Goal: Task Accomplishment & Management: Manage account settings

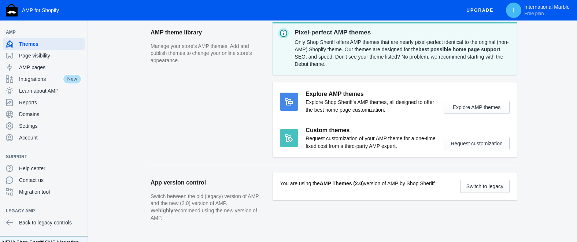
scroll to position [273, 0]
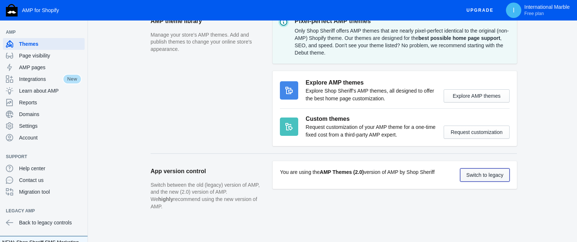
click at [479, 178] on button "Switch to legacy" at bounding box center [484, 174] width 49 height 13
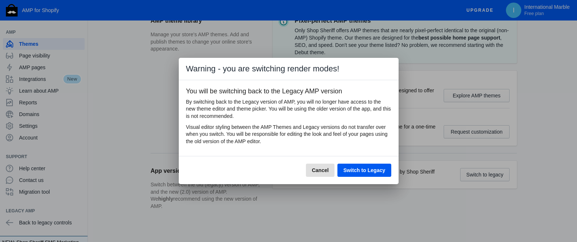
click at [368, 172] on span "Switch to Legacy" at bounding box center [364, 170] width 42 height 6
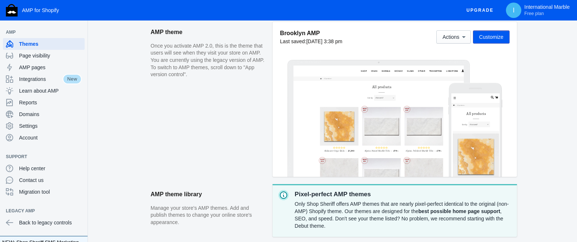
scroll to position [148, 0]
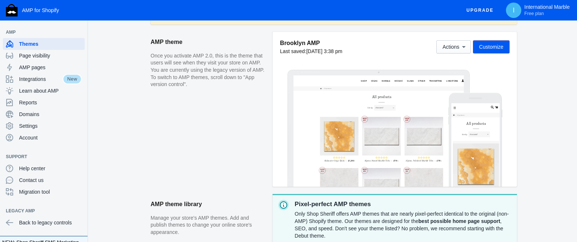
click at [413, 129] on div at bounding box center [378, 130] width 171 height 111
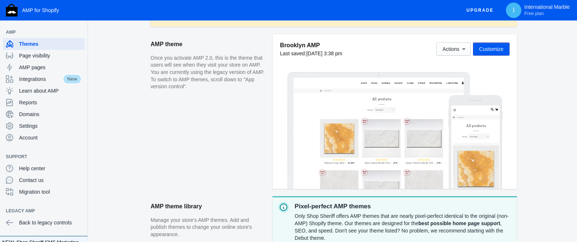
scroll to position [145, 0]
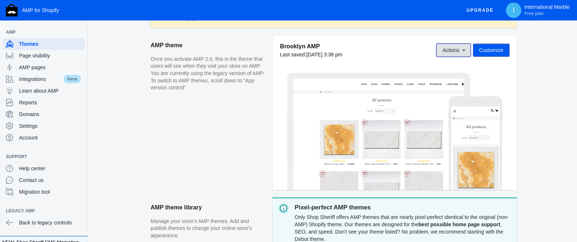
click at [452, 54] on button "Actions" at bounding box center [453, 50] width 34 height 13
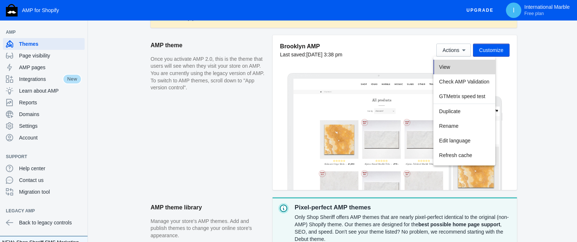
click at [446, 67] on span "View" at bounding box center [444, 67] width 11 height 6
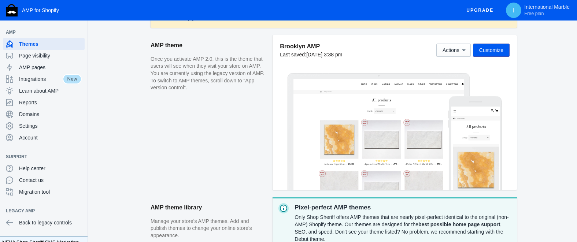
click at [252, 111] on aside "AMP theme Once you activate AMP 2.0, this is the theme that users will see when…" at bounding box center [211, 116] width 122 height 162
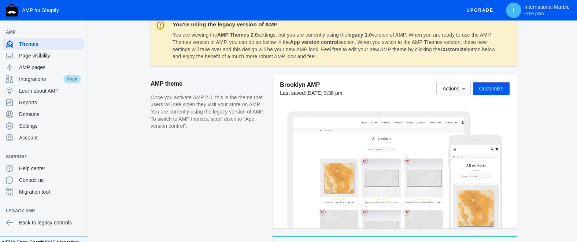
scroll to position [137, 0]
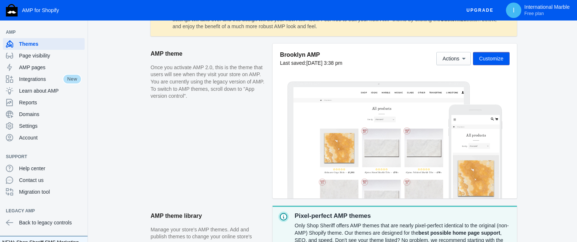
click at [482, 59] on span "Customize" at bounding box center [491, 59] width 24 height 6
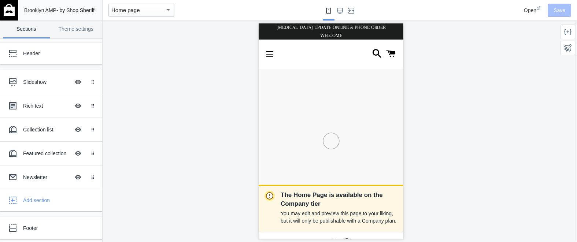
scroll to position [0, 145]
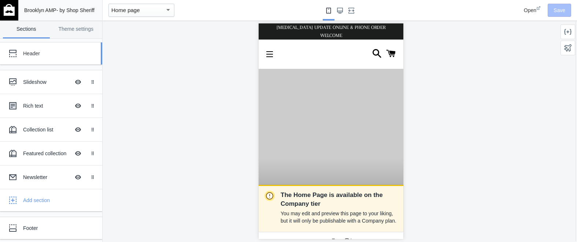
click at [30, 54] on div "Header" at bounding box center [54, 53] width 63 height 7
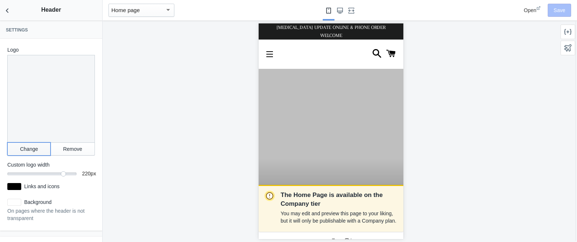
click at [31, 149] on button "Change" at bounding box center [28, 148] width 43 height 13
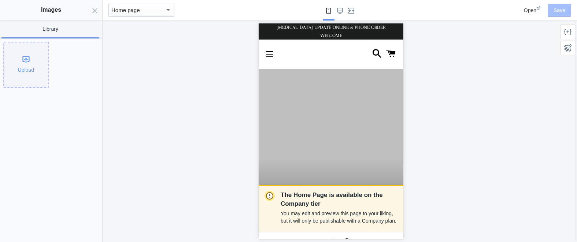
click at [25, 67] on div "Upload" at bounding box center [26, 64] width 45 height 45
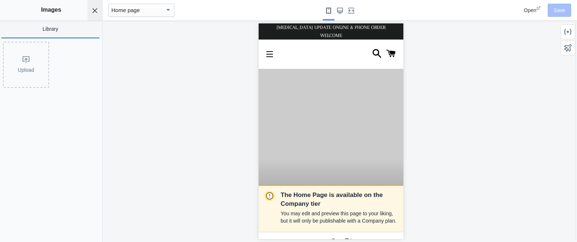
click at [94, 11] on use "Close panel" at bounding box center [95, 10] width 5 height 5
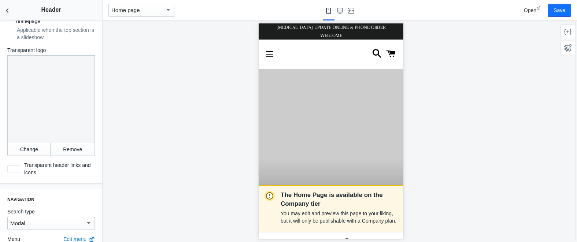
scroll to position [246, 0]
click at [19, 166] on div at bounding box center [14, 168] width 14 height 7
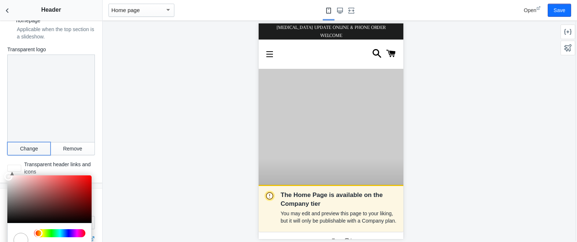
click at [36, 148] on button "Change" at bounding box center [28, 148] width 43 height 13
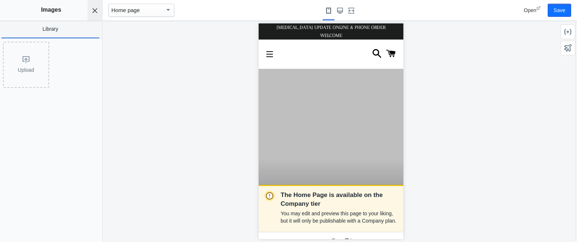
click at [93, 6] on button "Close panel" at bounding box center [95, 10] width 15 height 21
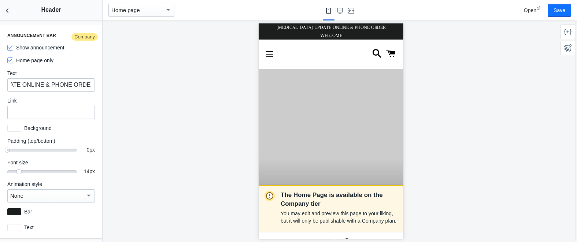
scroll to position [0, 73]
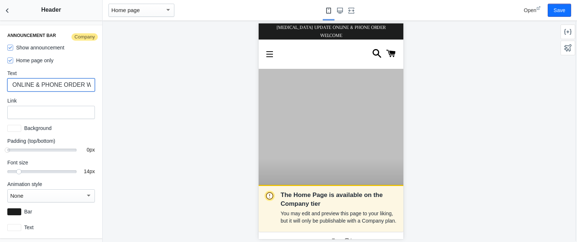
click at [71, 84] on input "COVID -19 UPDATE ONLINE & PHONE ORDER WELCOME" at bounding box center [51, 84] width 88 height 13
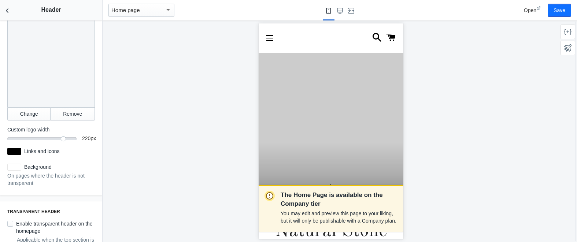
scroll to position [0, 0]
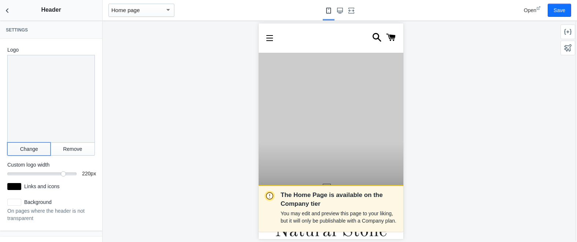
click at [30, 153] on button "Change" at bounding box center [28, 148] width 43 height 13
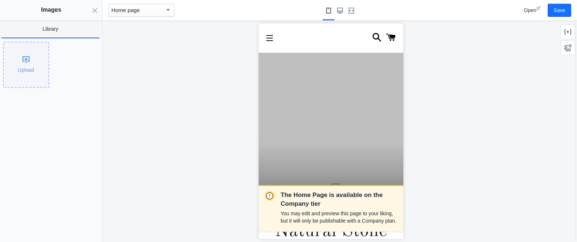
click at [25, 71] on div "Upload" at bounding box center [26, 64] width 45 height 45
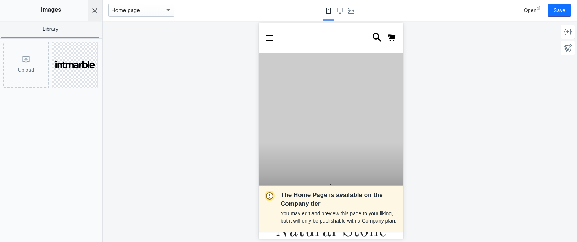
click at [93, 11] on use "Close panel" at bounding box center [95, 10] width 5 height 5
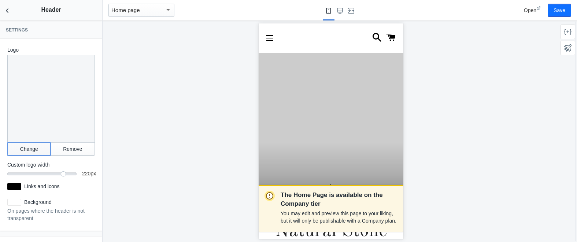
click at [28, 150] on button "Change" at bounding box center [28, 148] width 43 height 13
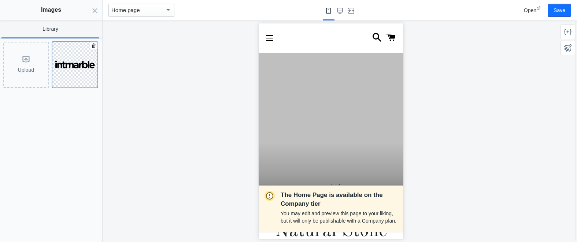
click at [76, 69] on img at bounding box center [74, 64] width 45 height 17
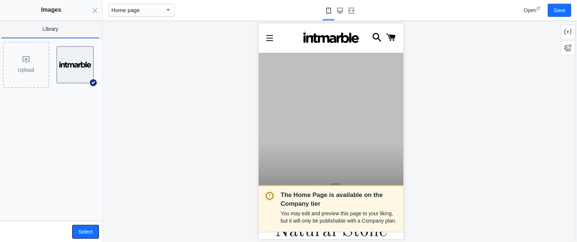
click at [85, 230] on button "Select" at bounding box center [85, 231] width 26 height 13
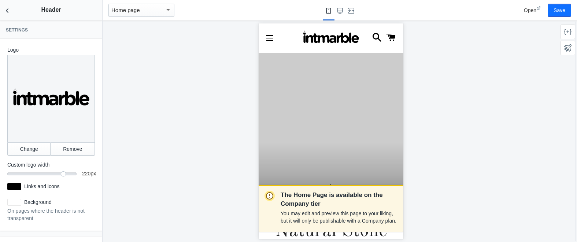
click at [49, 172] on div "220" at bounding box center [41, 172] width 69 height 1
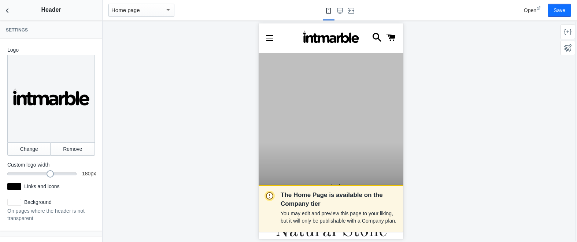
click at [45, 173] on div "180" at bounding box center [41, 172] width 69 height 1
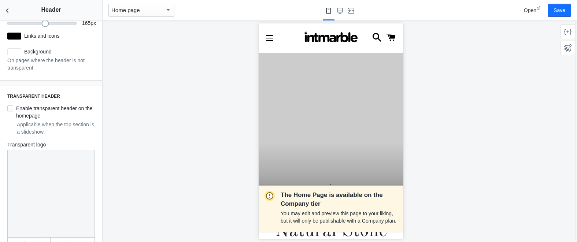
scroll to position [151, 0]
click at [9, 107] on input "Enable transparent header on the homepage" at bounding box center [10, 108] width 6 height 6
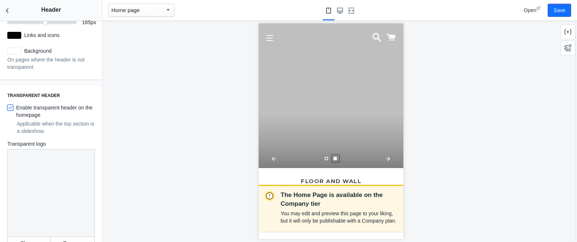
click at [10, 108] on input "Enable transparent header on the homepage" at bounding box center [10, 108] width 6 height 6
checkbox input "false"
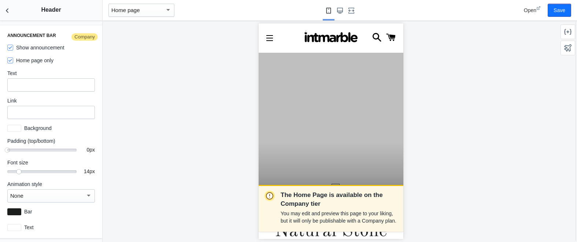
scroll to position [617, 0]
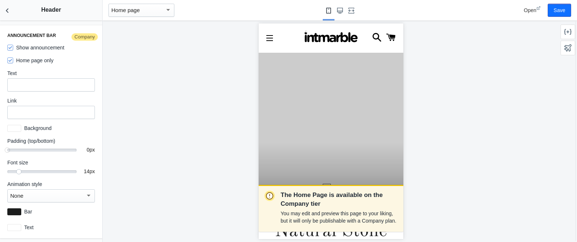
click at [34, 173] on mat-slider "14" at bounding box center [41, 171] width 69 height 7
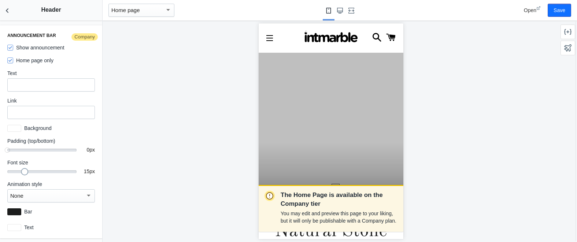
drag, startPoint x: 37, startPoint y: 173, endPoint x: 27, endPoint y: 173, distance: 9.9
click at [27, 173] on div at bounding box center [24, 171] width 7 height 7
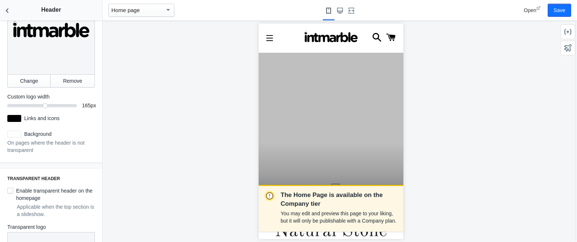
scroll to position [0, 0]
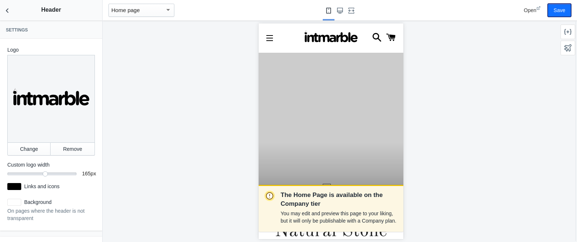
click at [557, 9] on button "Save" at bounding box center [558, 10] width 23 height 13
click at [6, 12] on icon "Back to sections" at bounding box center [7, 10] width 7 height 7
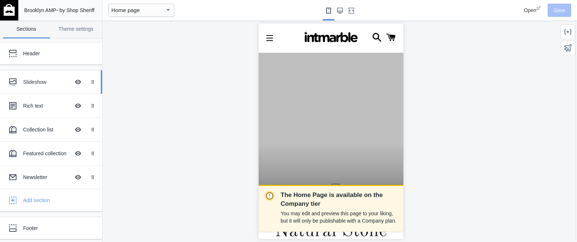
click at [37, 81] on div "Slideshow" at bounding box center [46, 81] width 47 height 7
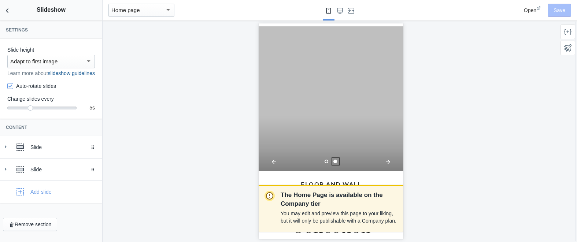
scroll to position [29, 0]
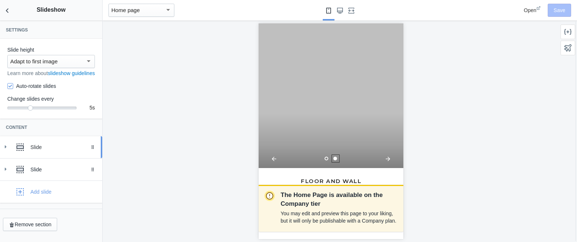
click at [5, 148] on use at bounding box center [6, 146] width 2 height 3
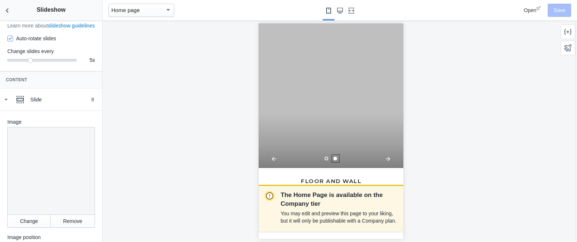
scroll to position [0, 0]
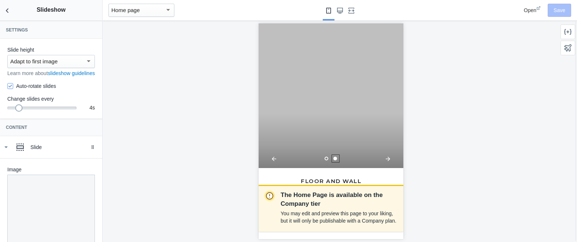
drag, startPoint x: 30, startPoint y: 115, endPoint x: 23, endPoint y: 115, distance: 7.7
click at [23, 107] on div "4" at bounding box center [41, 107] width 69 height 1
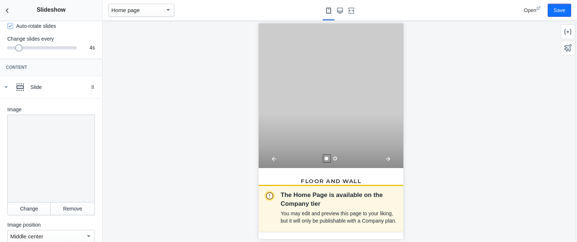
scroll to position [92, 0]
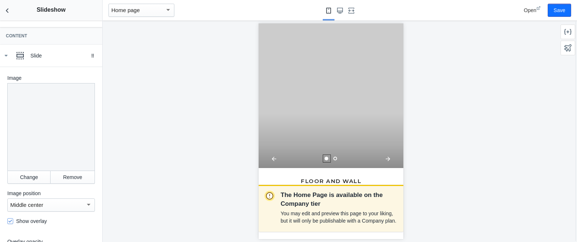
click at [52, 150] on div at bounding box center [51, 127] width 88 height 88
click at [34, 184] on button "Change" at bounding box center [28, 177] width 43 height 13
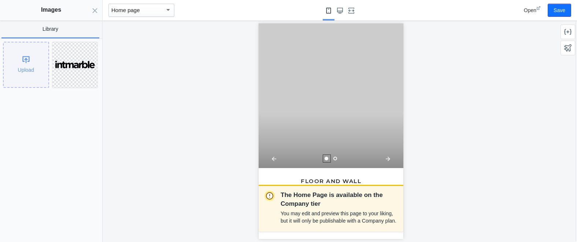
click at [22, 66] on div "Upload" at bounding box center [26, 64] width 45 height 45
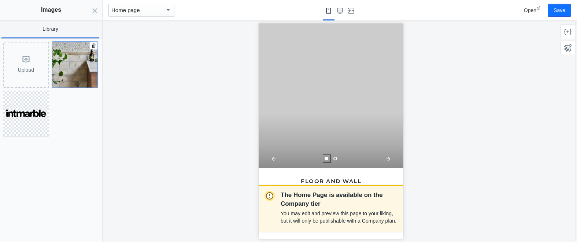
click at [77, 79] on img at bounding box center [74, 64] width 45 height 45
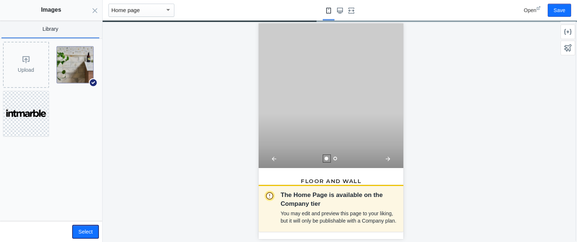
click at [89, 234] on button "Select" at bounding box center [85, 231] width 26 height 13
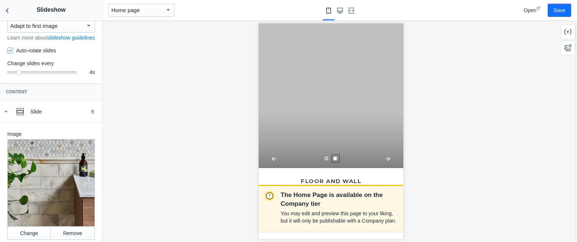
scroll to position [0, 0]
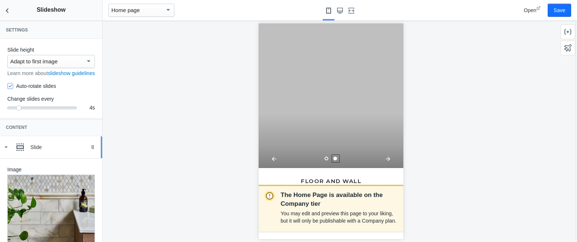
click at [6, 148] on use at bounding box center [6, 147] width 3 height 2
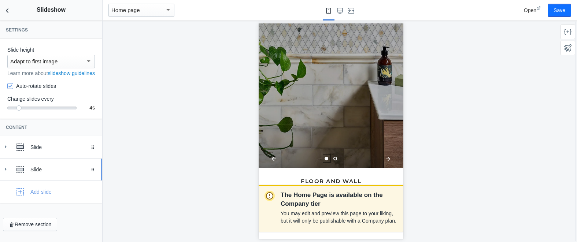
click at [4, 173] on icon at bounding box center [5, 168] width 7 height 7
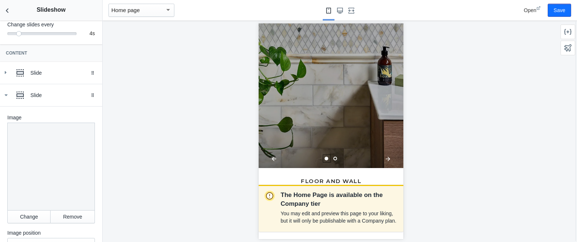
click at [58, 167] on div at bounding box center [51, 167] width 88 height 88
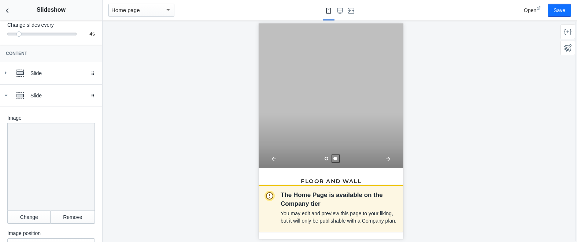
click at [46, 188] on div at bounding box center [51, 167] width 88 height 88
click at [32, 224] on button "Change" at bounding box center [28, 217] width 43 height 13
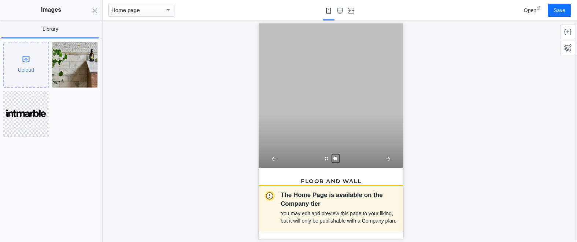
click at [27, 70] on div "Upload" at bounding box center [26, 64] width 45 height 45
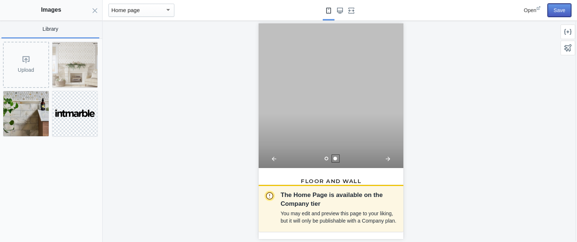
click at [561, 12] on button "Save" at bounding box center [558, 10] width 23 height 13
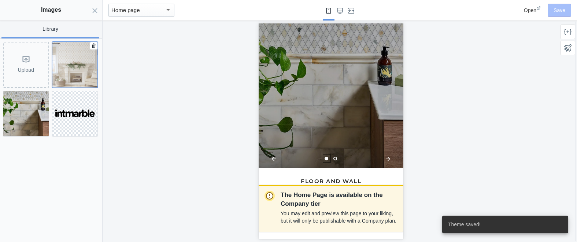
click at [85, 52] on img at bounding box center [74, 64] width 45 height 45
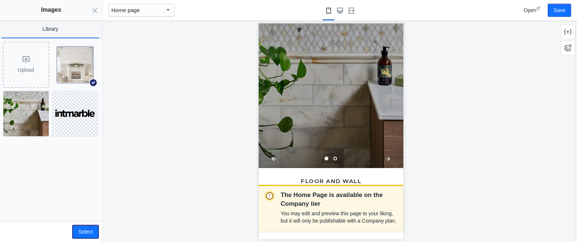
drag, startPoint x: 87, startPoint y: 233, endPoint x: 98, endPoint y: 226, distance: 13.0
click at [87, 232] on button "Select" at bounding box center [85, 231] width 26 height 13
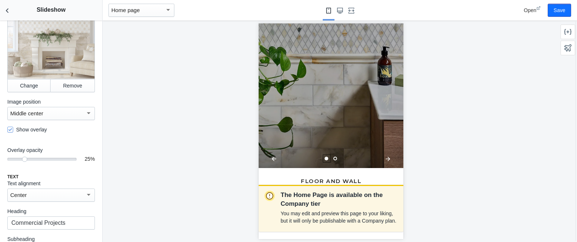
scroll to position [207, 0]
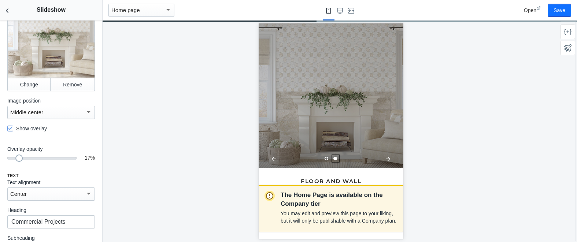
drag, startPoint x: 23, startPoint y: 166, endPoint x: 19, endPoint y: 166, distance: 4.8
click at [19, 162] on div at bounding box center [18, 158] width 7 height 7
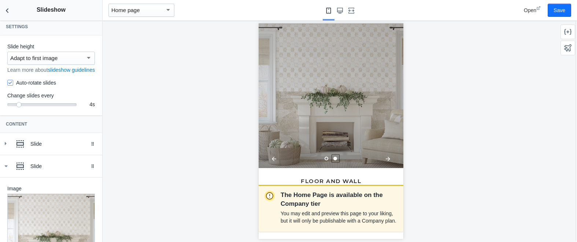
scroll to position [0, 0]
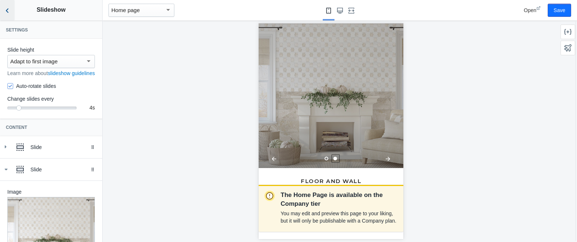
click at [8, 11] on icon "Back to sections" at bounding box center [7, 10] width 7 height 7
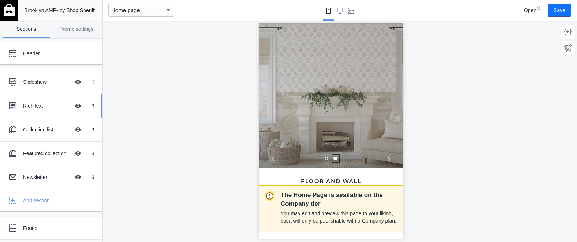
click at [38, 104] on div "Rich text" at bounding box center [46, 105] width 47 height 7
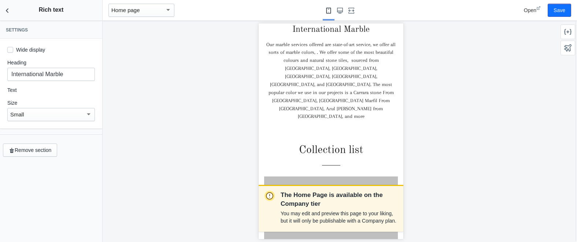
scroll to position [283, 0]
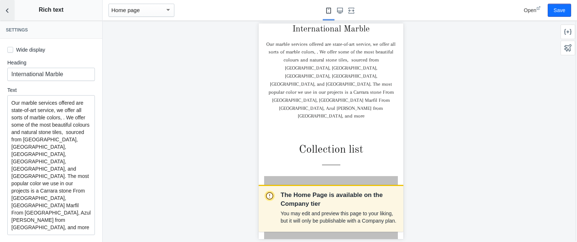
drag, startPoint x: 5, startPoint y: 9, endPoint x: 8, endPoint y: 14, distance: 5.6
click at [5, 9] on icon "Back to sections" at bounding box center [7, 10] width 7 height 7
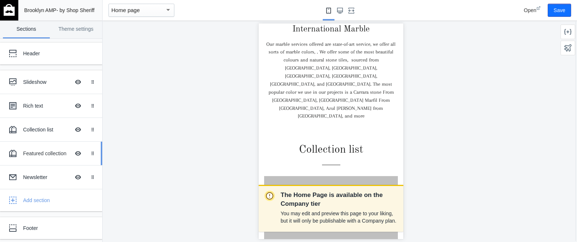
click at [51, 152] on div "Featured collection" at bounding box center [46, 153] width 47 height 7
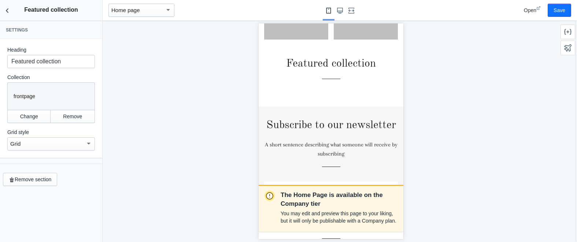
scroll to position [543, 0]
click at [35, 119] on button "Change" at bounding box center [28, 116] width 43 height 13
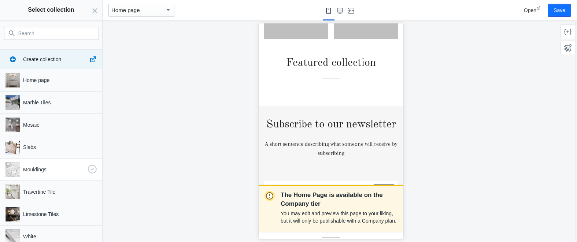
click at [41, 169] on p "Mouldings" at bounding box center [54, 169] width 62 height 7
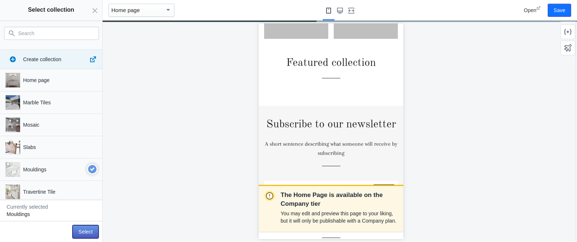
click at [88, 232] on button "Select" at bounding box center [85, 231] width 26 height 13
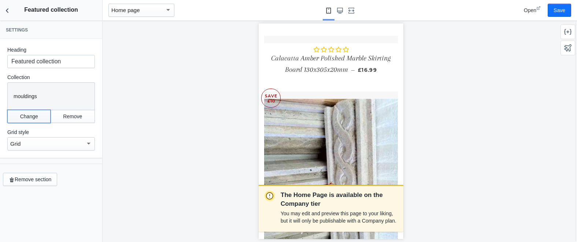
scroll to position [6393, 0]
click at [34, 117] on button "Change" at bounding box center [28, 116] width 43 height 13
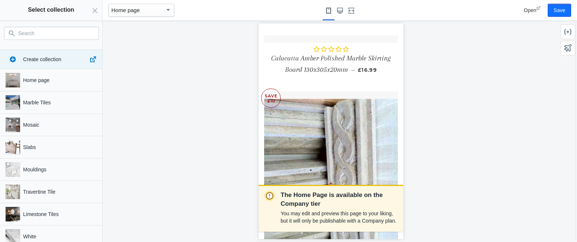
click at [67, 36] on input "Search" at bounding box center [55, 33] width 75 height 9
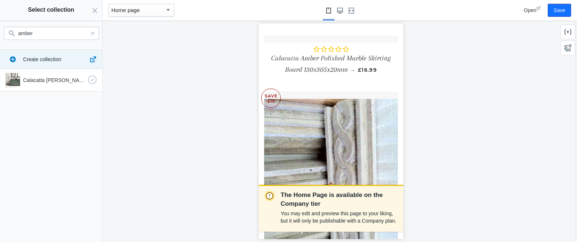
type input "amber"
click at [62, 77] on p "Calacatta Amber Marble Tiles" at bounding box center [54, 80] width 62 height 7
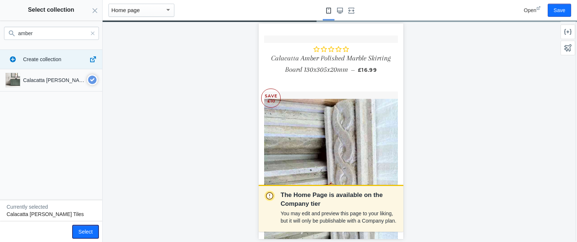
drag, startPoint x: 83, startPoint y: 233, endPoint x: 75, endPoint y: 228, distance: 8.7
click at [82, 233] on button "Select" at bounding box center [85, 231] width 26 height 13
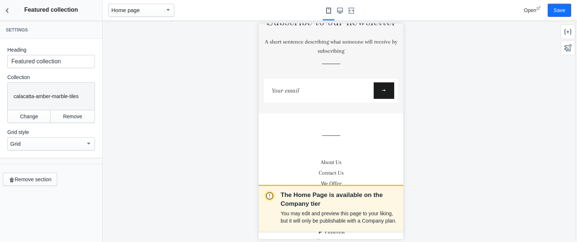
scroll to position [3646, 0]
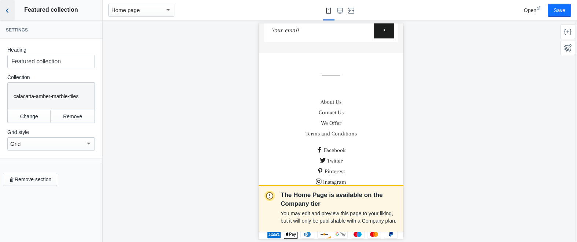
click at [7, 11] on use "Back to sections" at bounding box center [7, 10] width 3 height 4
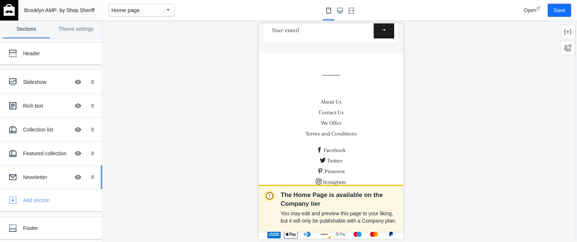
scroll to position [1, 0]
click at [38, 225] on div "Footer" at bounding box center [54, 227] width 63 height 7
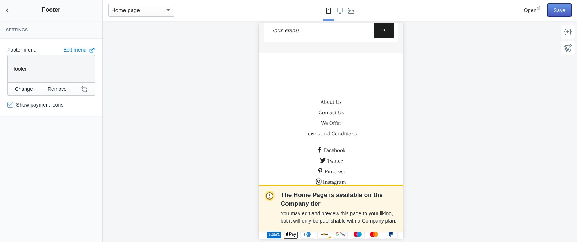
click at [561, 10] on button "Save" at bounding box center [558, 10] width 23 height 13
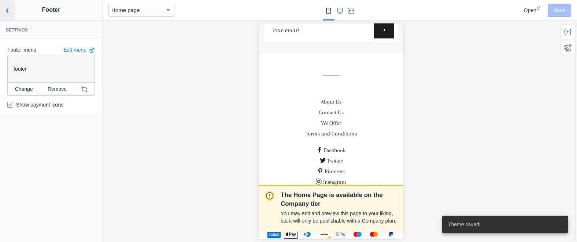
click at [8, 11] on icon "Back to sections" at bounding box center [7, 10] width 7 height 7
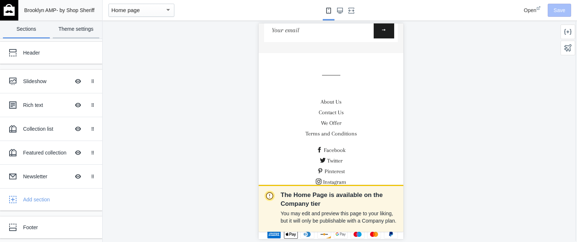
click at [83, 31] on link "Theme settings" at bounding box center [76, 30] width 47 height 18
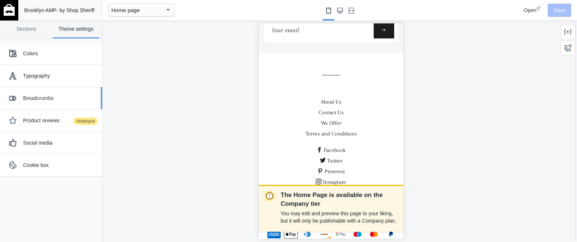
click at [40, 98] on div "Breadcrumbs" at bounding box center [60, 97] width 74 height 7
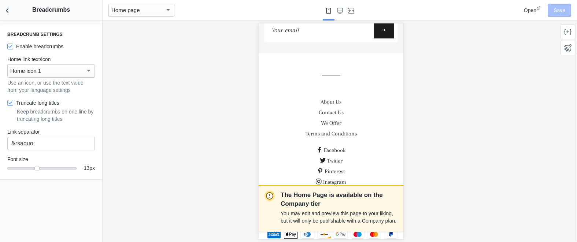
click at [79, 70] on div "Home icon 1" at bounding box center [47, 71] width 75 height 9
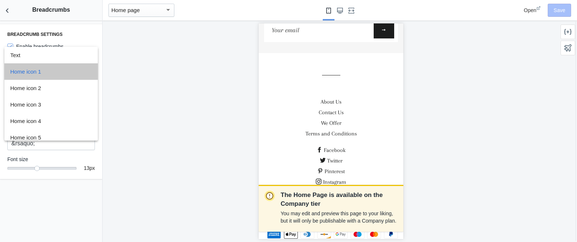
click at [79, 70] on span "Home icon 1" at bounding box center [51, 71] width 82 height 16
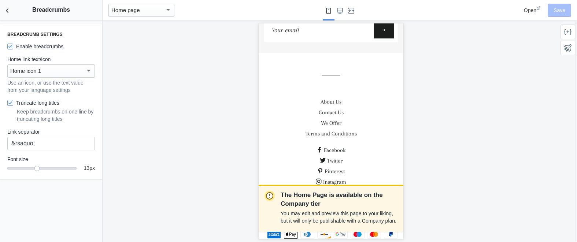
click at [144, 91] on div "The Home Page is available on the Company tier You may edit and preview this pa…" at bounding box center [331, 132] width 457 height 222
click at [8, 11] on icon "Back to sections" at bounding box center [7, 10] width 7 height 7
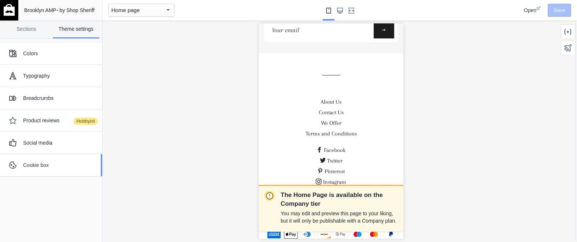
click at [33, 161] on div "Cookie box" at bounding box center [60, 164] width 74 height 7
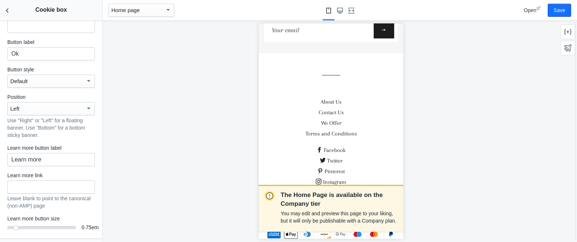
scroll to position [0, 0]
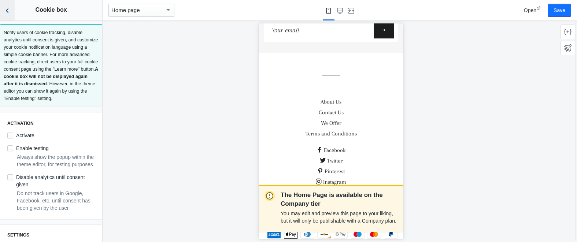
click at [8, 10] on icon "Back to sections" at bounding box center [7, 10] width 7 height 7
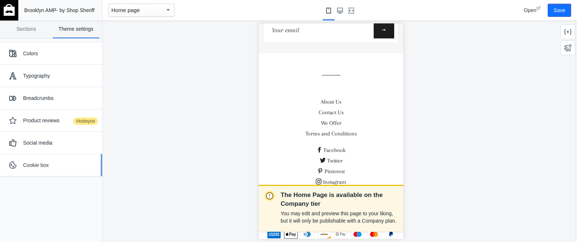
click at [55, 163] on div "Cookie box" at bounding box center [60, 164] width 74 height 7
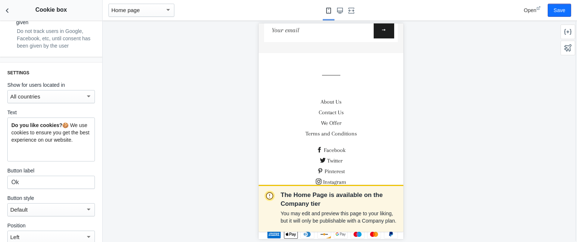
scroll to position [161, 0]
click at [66, 102] on div "All countries" at bounding box center [47, 97] width 75 height 9
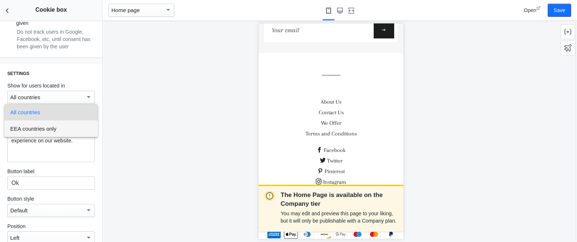
click at [47, 130] on span "EEA countries only" at bounding box center [51, 128] width 82 height 16
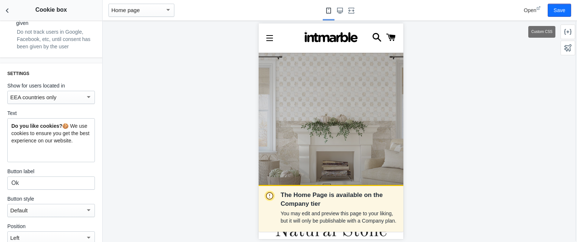
scroll to position [0, 145]
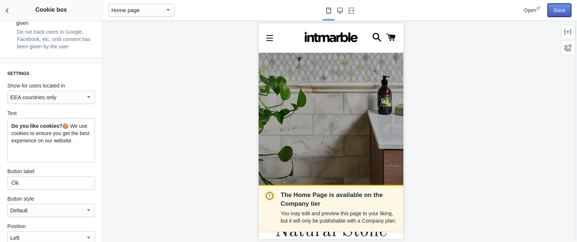
click at [558, 11] on button "Save" at bounding box center [558, 10] width 23 height 13
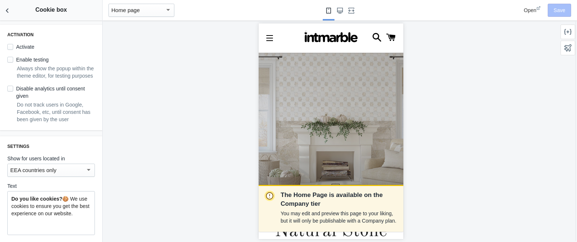
scroll to position [0, 0]
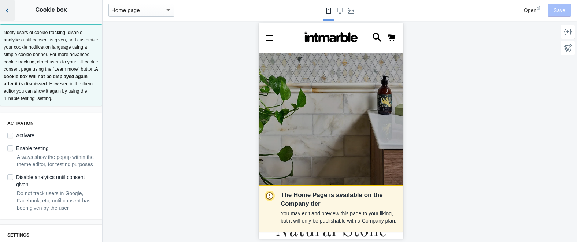
click at [9, 8] on icon "Back to sections" at bounding box center [7, 10] width 7 height 7
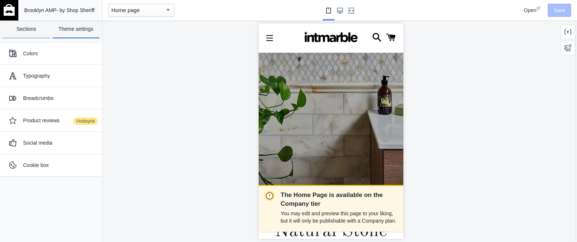
click at [18, 31] on link "Sections" at bounding box center [26, 30] width 47 height 18
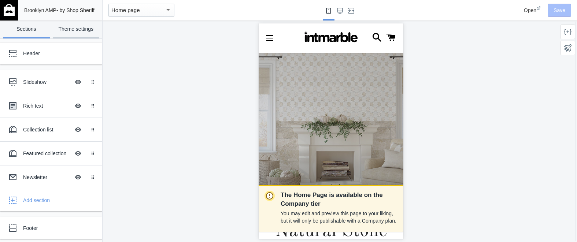
click at [78, 35] on link "Theme settings" at bounding box center [76, 30] width 47 height 18
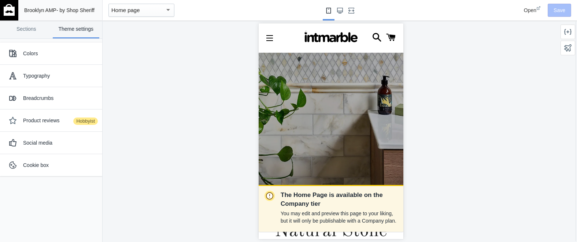
click at [10, 14] on img at bounding box center [9, 10] width 11 height 12
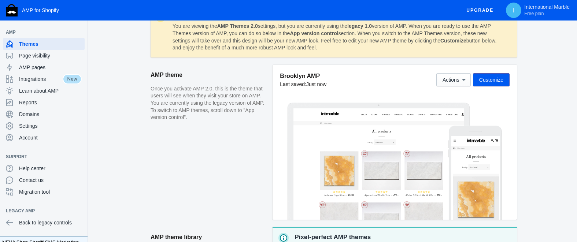
scroll to position [159, 0]
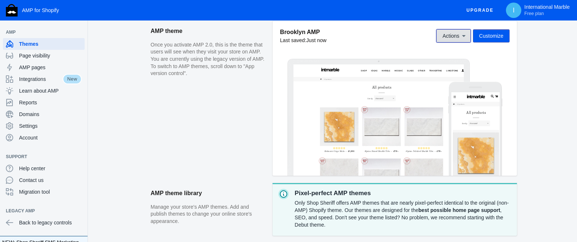
click at [460, 38] on icon at bounding box center [463, 35] width 7 height 7
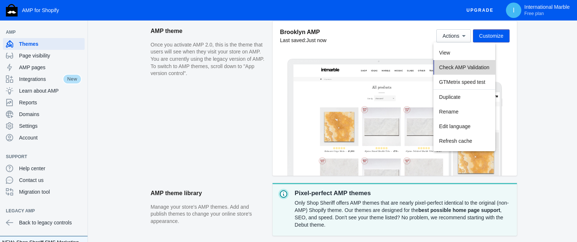
click at [473, 66] on span "Check AMP Validation" at bounding box center [464, 67] width 50 height 6
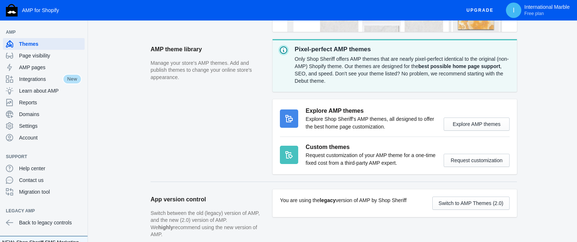
scroll to position [331, 0]
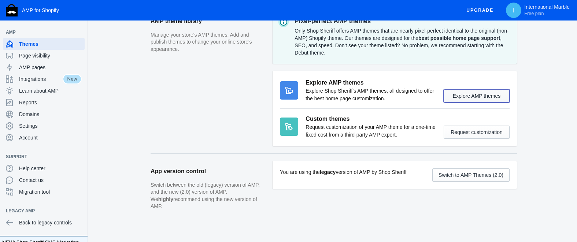
click at [475, 100] on button "Explore AMP themes" at bounding box center [476, 95] width 66 height 13
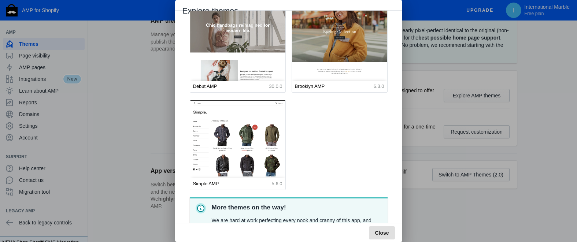
scroll to position [0, 0]
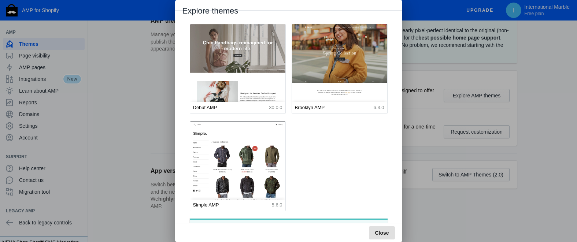
click at [244, 78] on img at bounding box center [237, 83] width 105 height 131
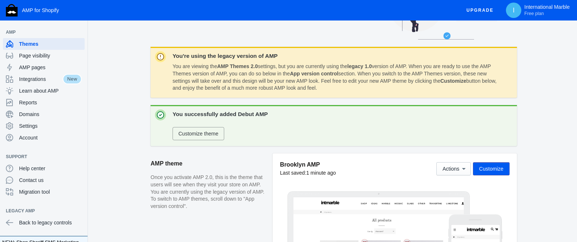
scroll to position [75, 0]
click at [212, 134] on span "Customize theme" at bounding box center [198, 134] width 40 height 6
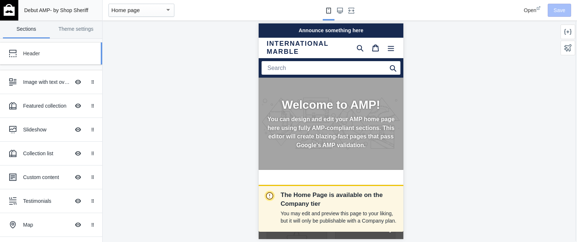
click at [29, 55] on div "Header" at bounding box center [54, 53] width 63 height 7
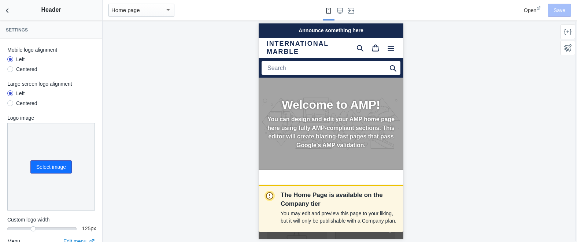
scroll to position [0, 129]
click at [55, 167] on button "Select image" at bounding box center [50, 166] width 41 height 13
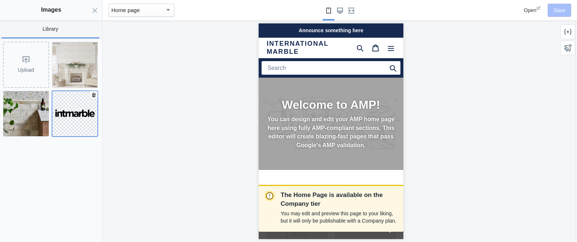
click at [69, 118] on img at bounding box center [74, 113] width 45 height 17
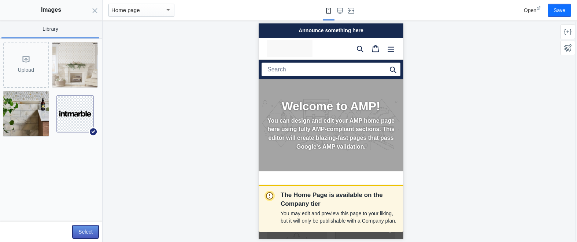
click at [86, 234] on button "Select" at bounding box center [85, 231] width 26 height 13
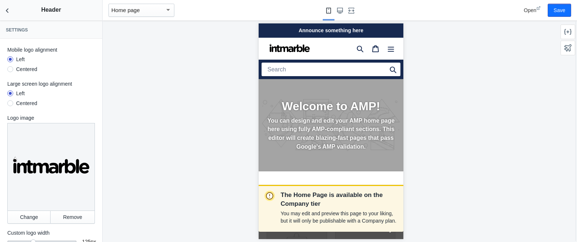
click at [12, 103] on div at bounding box center [10, 103] width 6 height 6
click at [10, 104] on input "Centered" at bounding box center [10, 104] width 0 height 0
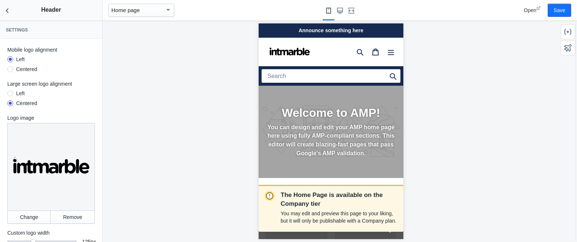
scroll to position [0, 0]
click at [13, 92] on div "Left" at bounding box center [18, 93] width 11 height 7
click at [10, 94] on input "Left" at bounding box center [10, 94] width 0 height 0
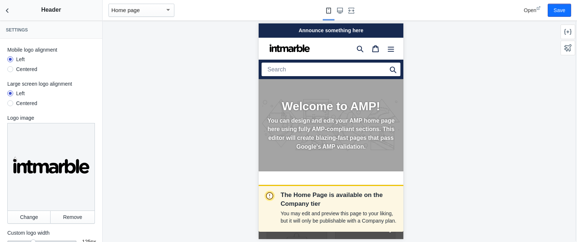
click at [11, 70] on div at bounding box center [10, 69] width 6 height 6
click at [10, 70] on input "Centered" at bounding box center [10, 70] width 0 height 0
click at [19, 104] on div "Centered" at bounding box center [26, 103] width 21 height 7
click at [10, 104] on input "Centered" at bounding box center [10, 104] width 0 height 0
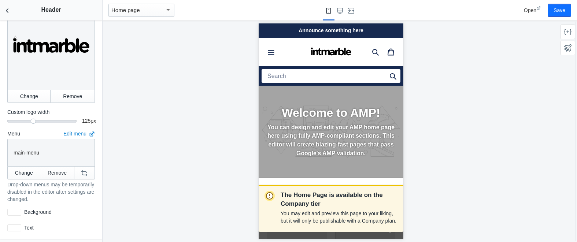
scroll to position [0, 0]
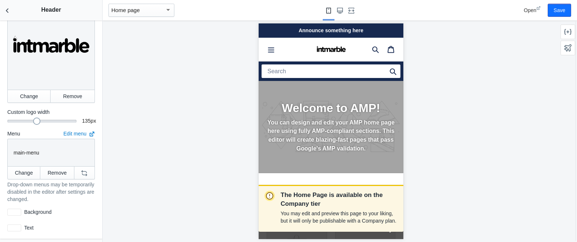
drag, startPoint x: 32, startPoint y: 120, endPoint x: 36, endPoint y: 120, distance: 4.1
click at [36, 120] on div at bounding box center [36, 121] width 7 height 7
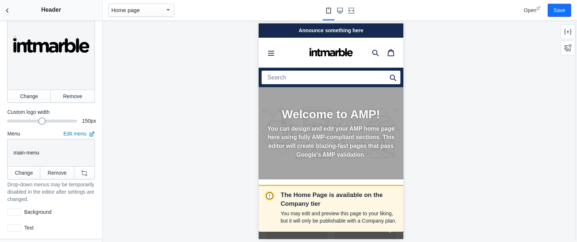
drag, startPoint x: 37, startPoint y: 122, endPoint x: 42, endPoint y: 123, distance: 5.2
click at [42, 123] on div at bounding box center [41, 121] width 7 height 7
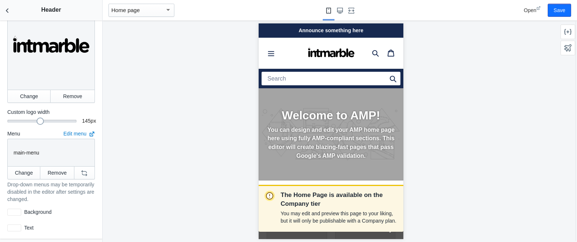
click at [39, 122] on div at bounding box center [40, 121] width 7 height 7
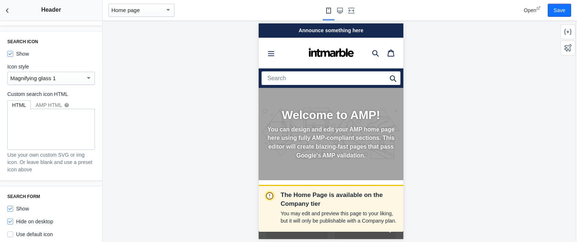
scroll to position [399, 0]
click at [69, 81] on div "Magnifying glass 1" at bounding box center [47, 79] width 75 height 9
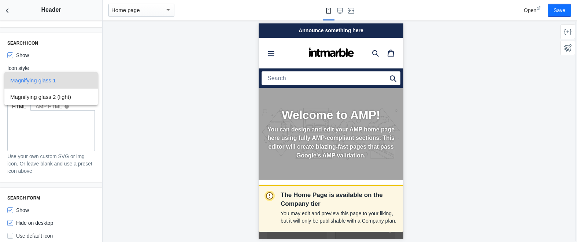
scroll to position [0, 129]
click at [76, 49] on div at bounding box center [288, 121] width 577 height 242
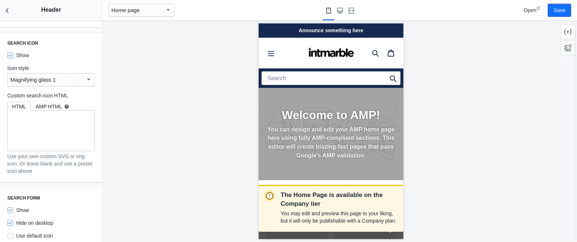
click at [51, 105] on div "AMP HTML help" at bounding box center [53, 106] width 34 height 7
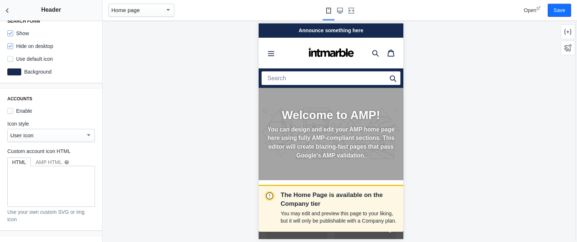
scroll to position [0, 0]
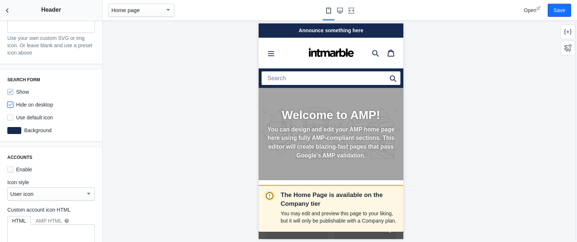
drag, startPoint x: 11, startPoint y: 105, endPoint x: 17, endPoint y: 108, distance: 6.4
click at [11, 105] on input "Hide on desktop" at bounding box center [10, 105] width 6 height 6
checkbox input "false"
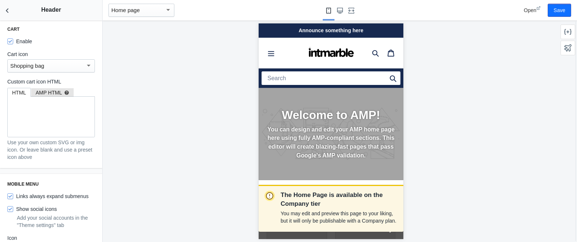
click at [50, 93] on div "AMP HTML help" at bounding box center [53, 92] width 34 height 7
click at [22, 95] on div "HTML" at bounding box center [19, 92] width 14 height 7
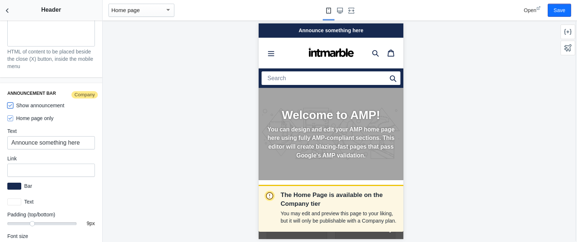
click at [9, 108] on input "Show announcement" at bounding box center [10, 106] width 6 height 6
checkbox input "false"
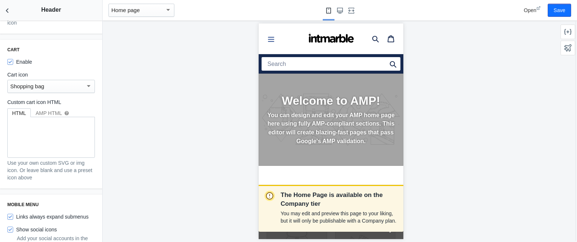
click at [271, 39] on icon "Menu" at bounding box center [271, 39] width 6 height 5
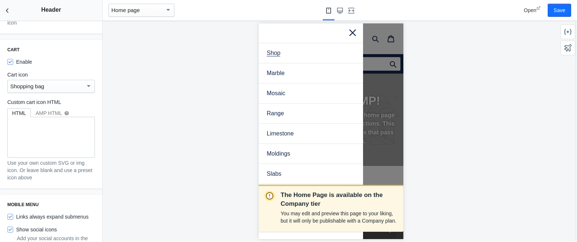
click at [353, 33] on icon at bounding box center [352, 31] width 9 height 9
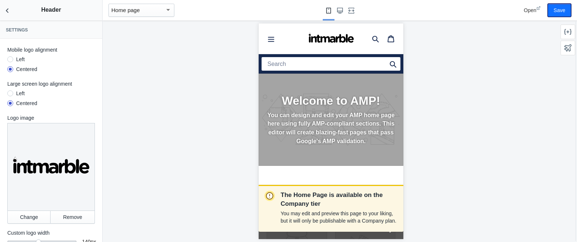
click at [558, 8] on button "Save" at bounding box center [558, 10] width 23 height 13
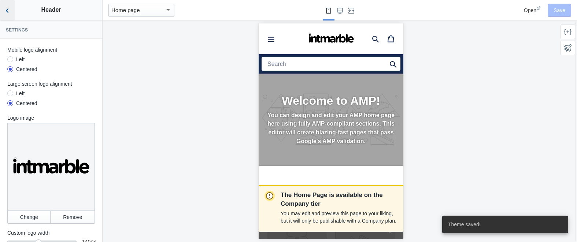
click at [5, 11] on icon "Back to sections" at bounding box center [7, 10] width 7 height 7
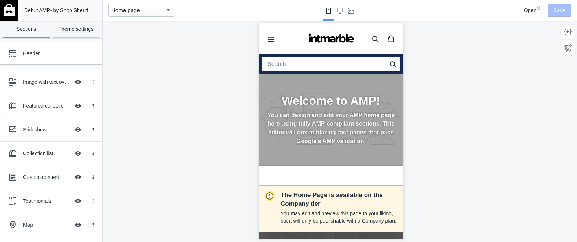
click at [78, 33] on link "Theme settings" at bounding box center [76, 30] width 47 height 18
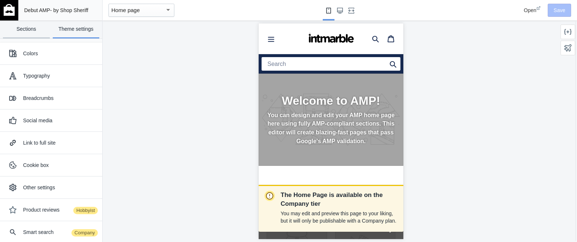
click at [12, 28] on link "Sections" at bounding box center [26, 30] width 47 height 18
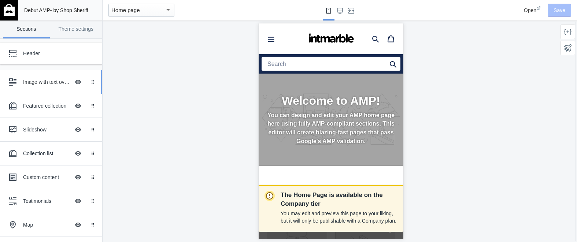
click at [34, 80] on div "Image with text overlay" at bounding box center [46, 81] width 47 height 7
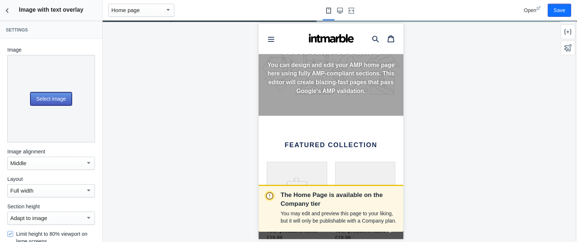
click at [41, 95] on button "Select image" at bounding box center [50, 98] width 41 height 13
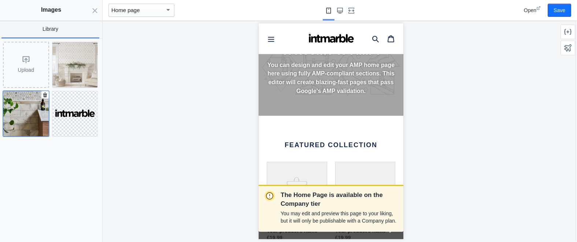
click at [15, 112] on img at bounding box center [25, 113] width 45 height 45
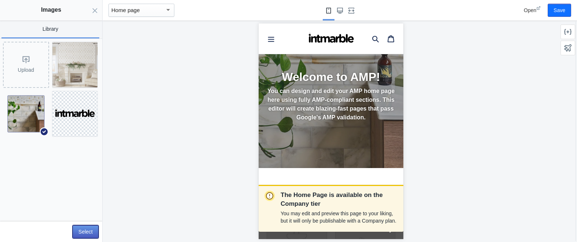
click at [83, 231] on button "Select" at bounding box center [85, 231] width 26 height 13
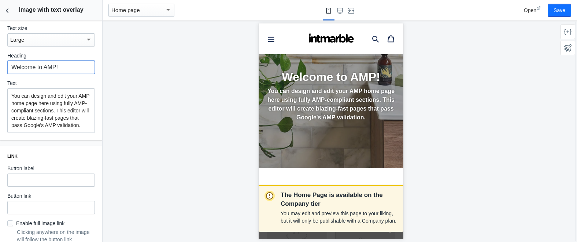
click at [65, 70] on input "Welcome to AMP!" at bounding box center [51, 67] width 88 height 13
click at [69, 69] on input "Welcome to AMP!" at bounding box center [51, 67] width 88 height 13
drag, startPoint x: 69, startPoint y: 69, endPoint x: 45, endPoint y: 67, distance: 23.8
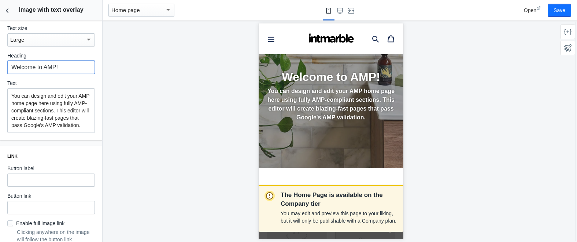
click at [45, 67] on input "Welcome to AMP!" at bounding box center [51, 67] width 88 height 13
type input "Welcome to intmarble"
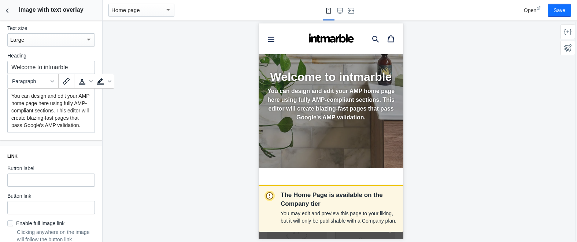
drag, startPoint x: 41, startPoint y: 133, endPoint x: 3, endPoint y: 98, distance: 51.0
paste div
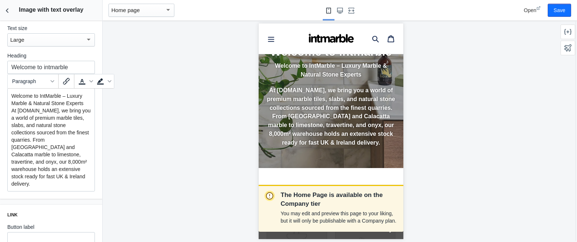
drag, startPoint x: 85, startPoint y: 103, endPoint x: -1, endPoint y: 98, distance: 85.8
click at [0, 98] on html "Loading your AMP theme This editor generates fully AMP-compliant Shopify pages …" at bounding box center [288, 121] width 577 height 242
copy p "Welcome to IntMarble – Luxury Marble & Natural Stone Experts"
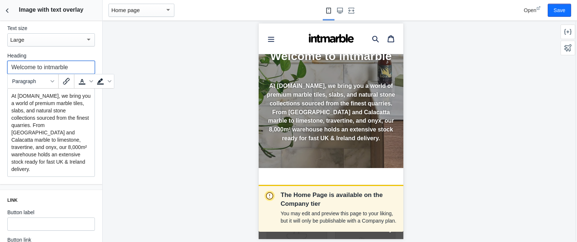
click at [73, 65] on input "Welcome to intmarble" at bounding box center [51, 67] width 88 height 13
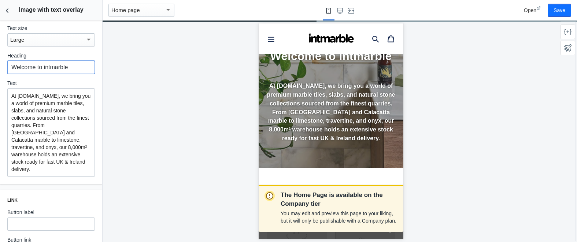
click at [73, 65] on input "Welcome to intmarble" at bounding box center [51, 67] width 88 height 13
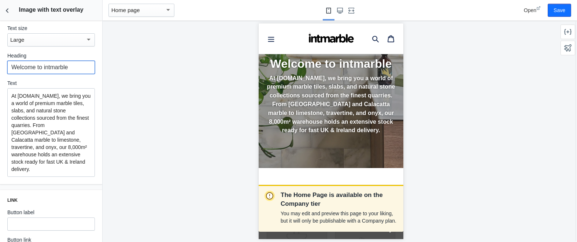
paste input "IntMarble – Luxury Marble & Natural Stone Experts"
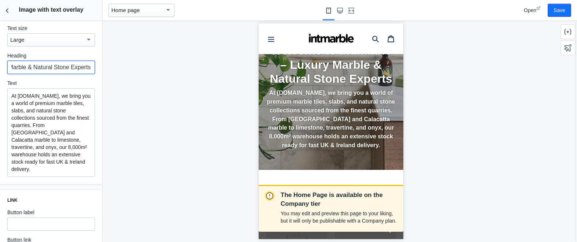
type input "Welcome to IntMarble – Luxury Marble & Natural Stone Experts"
click at [53, 40] on div "Large" at bounding box center [47, 40] width 75 height 9
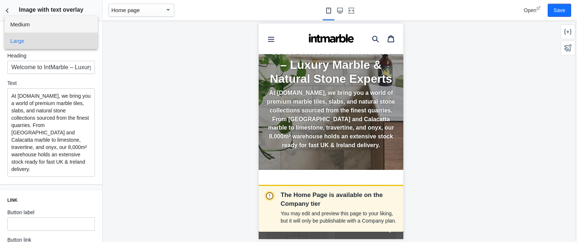
click at [50, 26] on span "Medium" at bounding box center [51, 24] width 82 height 16
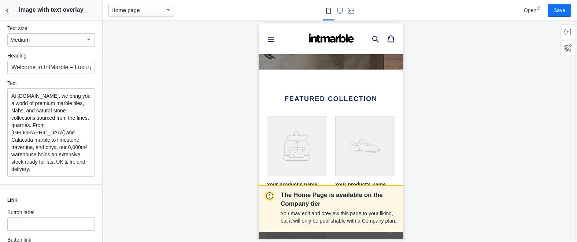
scroll to position [341, 0]
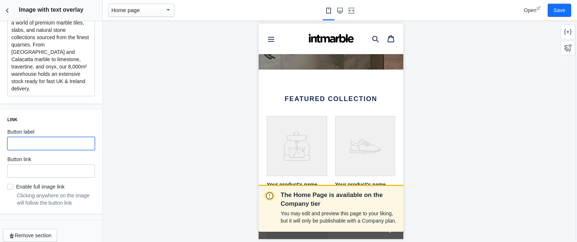
click at [62, 138] on input "text" at bounding box center [51, 143] width 88 height 13
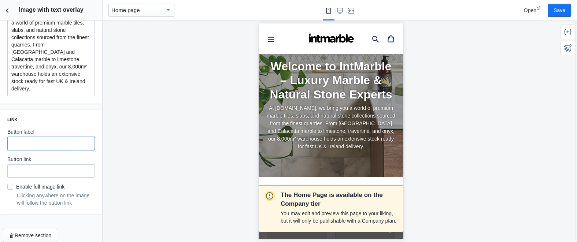
scroll to position [0, 0]
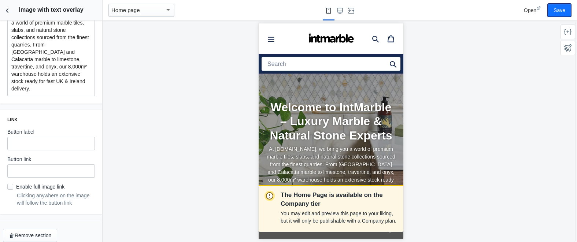
click at [556, 11] on button "Save" at bounding box center [558, 10] width 23 height 13
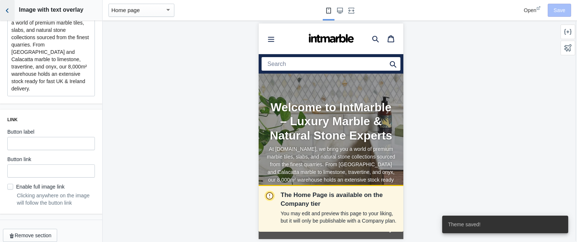
click at [8, 11] on icon "Back to sections" at bounding box center [7, 10] width 7 height 7
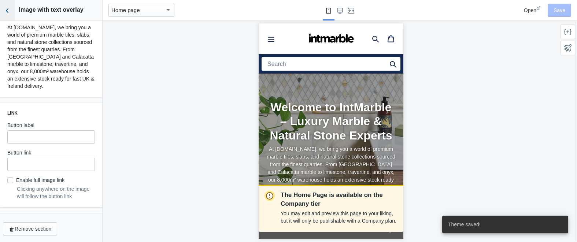
scroll to position [326, 0]
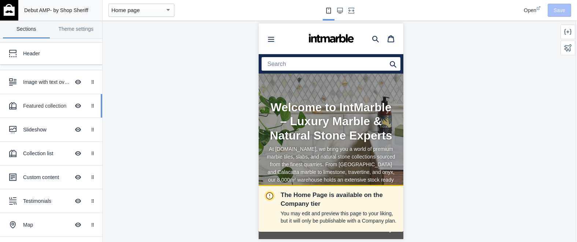
click at [30, 104] on div "Featured collection" at bounding box center [46, 105] width 47 height 7
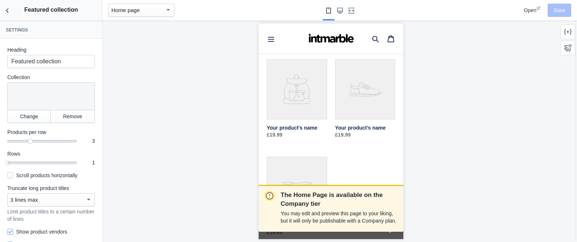
scroll to position [208, 0]
drag, startPoint x: 32, startPoint y: 142, endPoint x: 44, endPoint y: 143, distance: 11.8
click at [44, 143] on mat-slider "4" at bounding box center [41, 140] width 69 height 7
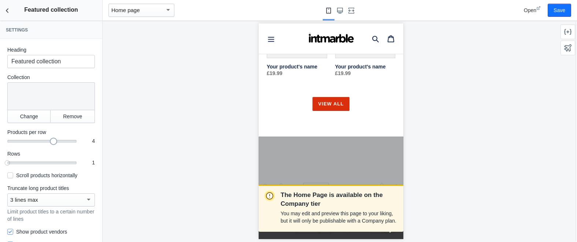
scroll to position [365, 0]
drag, startPoint x: 9, startPoint y: 164, endPoint x: 26, endPoint y: 168, distance: 17.4
click at [25, 166] on div at bounding box center [24, 162] width 7 height 7
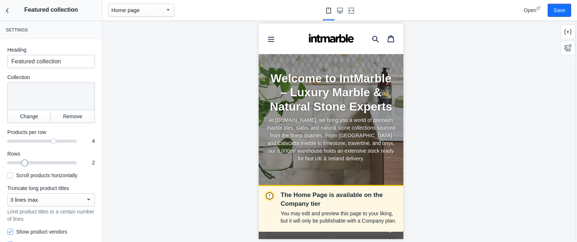
scroll to position [23, 0]
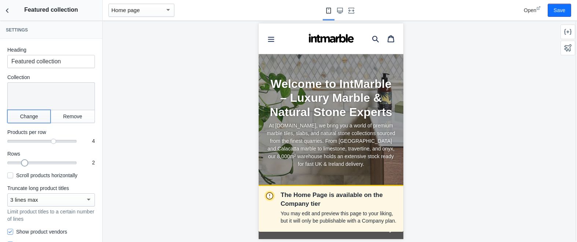
click at [25, 119] on button "Change" at bounding box center [28, 116] width 43 height 13
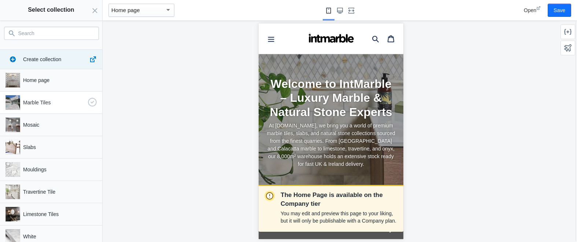
click at [37, 98] on div "Marble Tiles" at bounding box center [50, 101] width 94 height 18
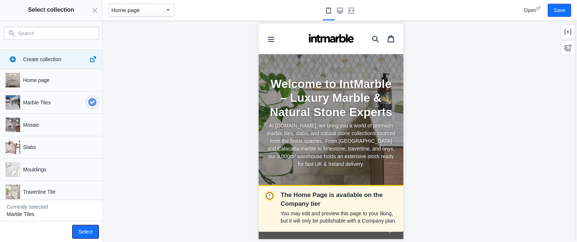
click at [82, 232] on button "Select" at bounding box center [85, 231] width 26 height 13
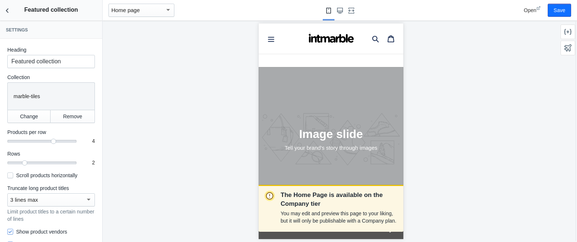
scroll to position [808, 0]
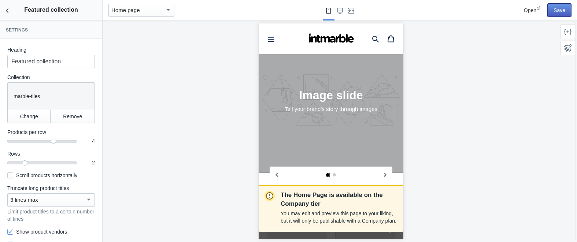
click at [560, 12] on button "Save" at bounding box center [558, 10] width 23 height 13
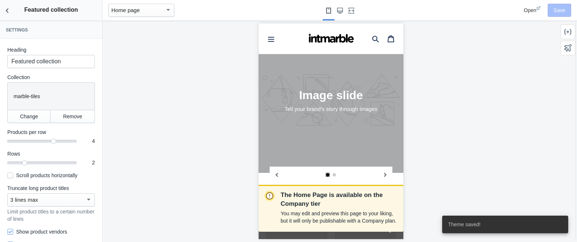
click at [324, 28] on div "slideshow" at bounding box center [330, 28] width 145 height 0
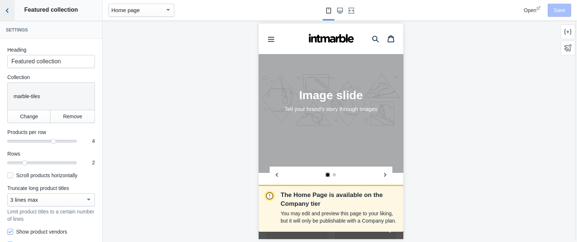
click at [5, 10] on icon "Back to sections" at bounding box center [7, 10] width 7 height 7
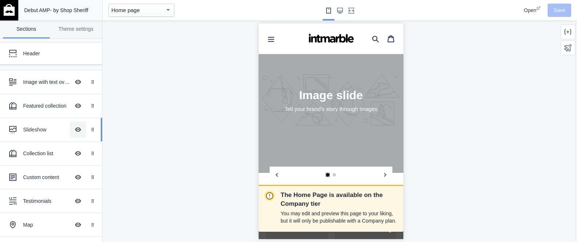
click at [78, 129] on button "Hide Image with text overlay" at bounding box center [78, 130] width 16 height 16
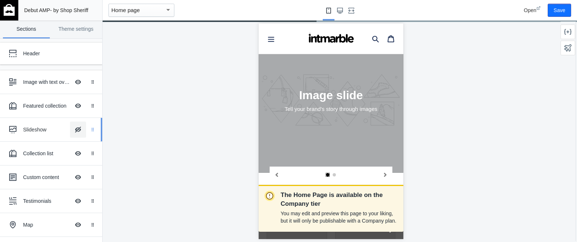
scroll to position [629, 0]
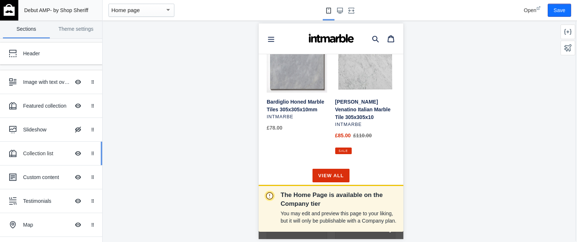
click at [36, 152] on div "Collection list" at bounding box center [46, 153] width 47 height 7
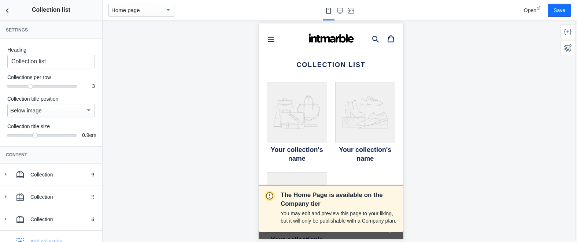
scroll to position [780, 0]
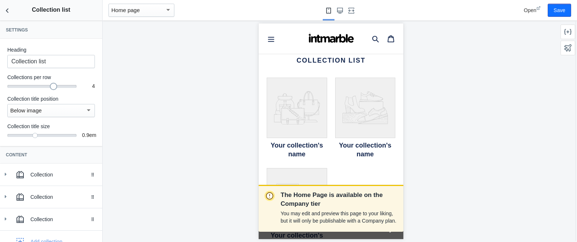
drag, startPoint x: 32, startPoint y: 85, endPoint x: 44, endPoint y: 87, distance: 12.7
click at [45, 86] on div "4" at bounding box center [41, 85] width 69 height 1
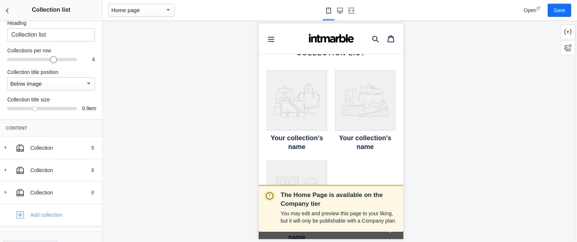
scroll to position [45, 0]
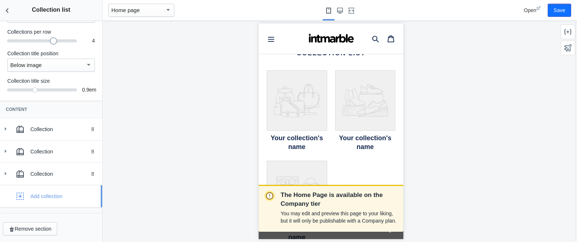
click at [21, 195] on icon "button" at bounding box center [19, 196] width 7 height 7
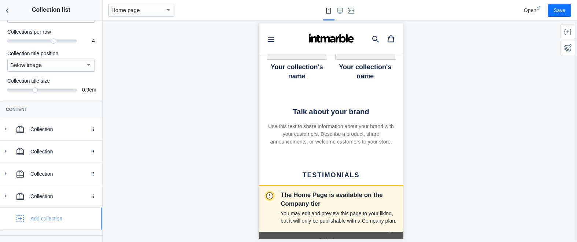
scroll to position [951, 0]
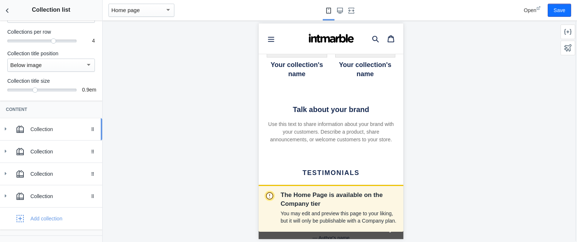
click at [46, 130] on div "Collection" at bounding box center [63, 129] width 66 height 7
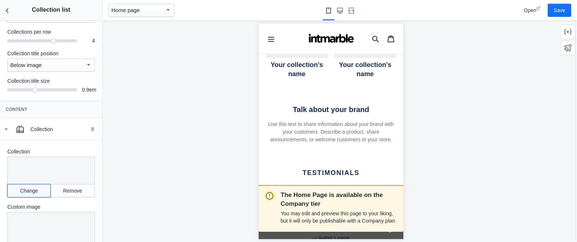
click at [28, 190] on button "Change" at bounding box center [28, 190] width 43 height 13
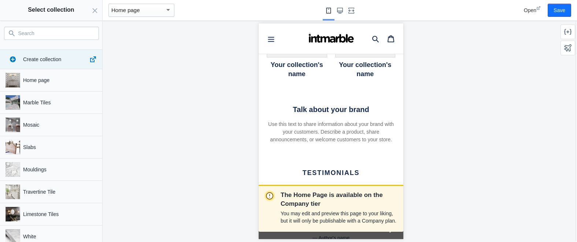
click at [50, 31] on input "Search" at bounding box center [55, 33] width 75 height 9
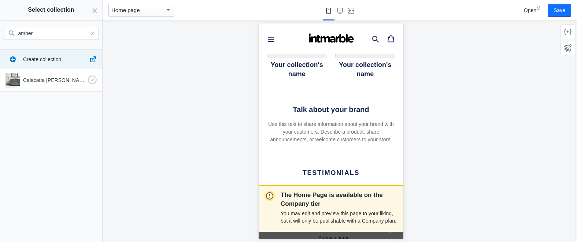
type input "amber"
click at [49, 84] on div "Calacatta Amber Marble Tiles" at bounding box center [50, 79] width 94 height 18
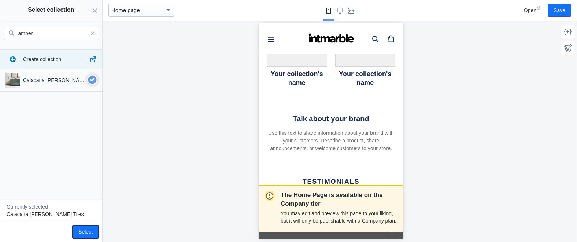
click at [89, 227] on button "Select" at bounding box center [85, 231] width 26 height 13
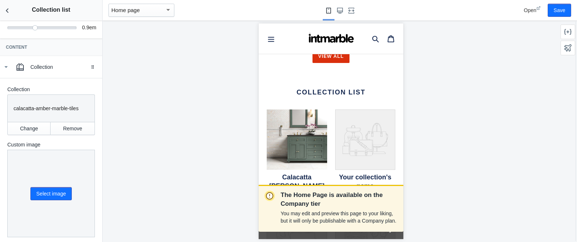
scroll to position [60, 0]
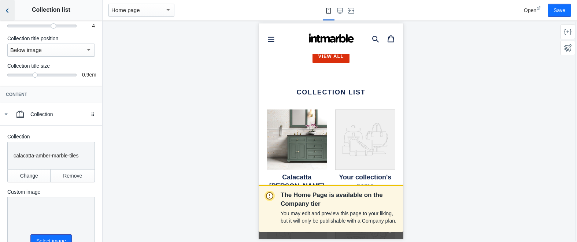
click at [8, 11] on icon "Back to sections" at bounding box center [7, 10] width 7 height 7
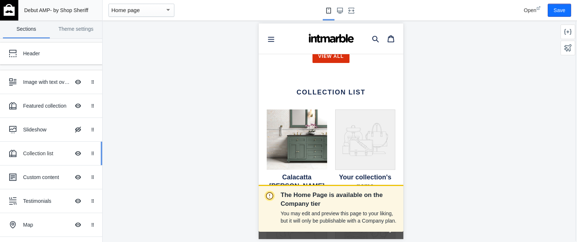
click at [40, 157] on div "Collection list Hide Image with text overlay" at bounding box center [45, 153] width 81 height 16
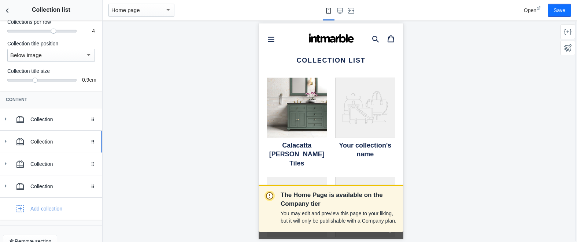
scroll to position [56, 0]
click at [6, 142] on icon at bounding box center [5, 140] width 7 height 7
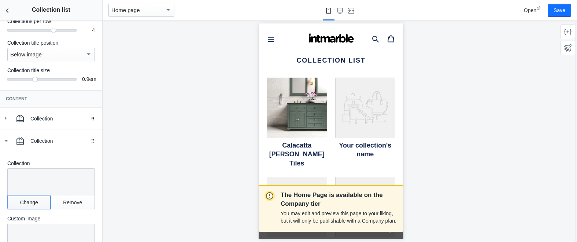
click at [34, 204] on button "Change" at bounding box center [28, 202] width 43 height 13
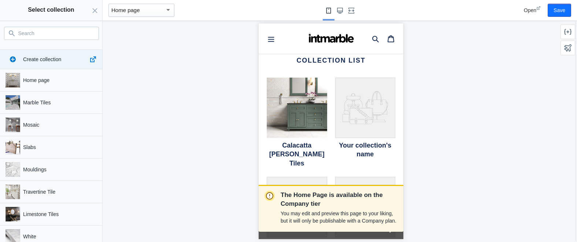
click at [57, 33] on input "Search" at bounding box center [55, 33] width 75 height 9
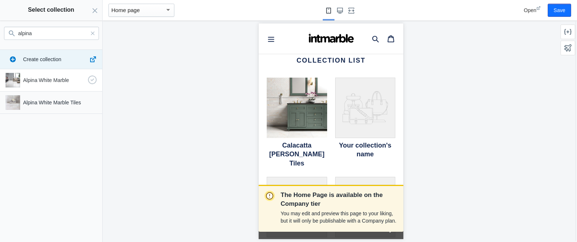
type input "alpina"
click at [48, 82] on p "Alpina White Marble" at bounding box center [54, 80] width 62 height 7
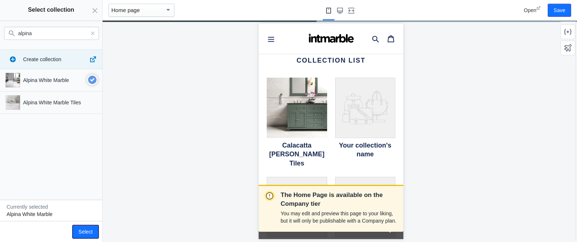
click at [84, 233] on button "Select" at bounding box center [85, 231] width 26 height 13
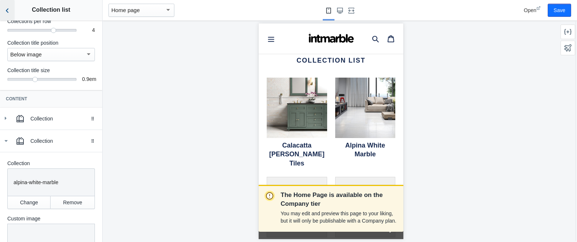
click at [9, 10] on icon "Back to sections" at bounding box center [7, 10] width 7 height 7
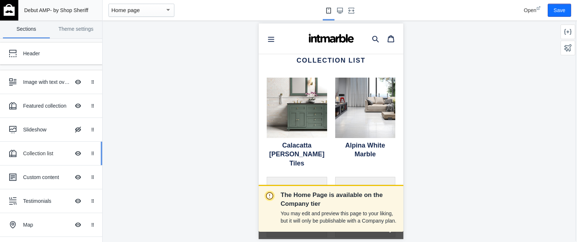
click at [36, 155] on div "Collection list" at bounding box center [46, 153] width 47 height 7
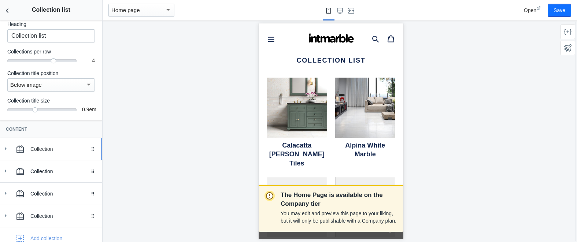
scroll to position [68, 0]
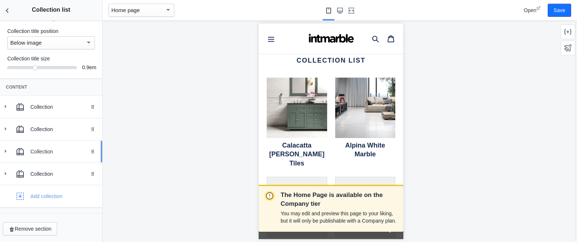
click at [5, 149] on icon at bounding box center [5, 151] width 7 height 7
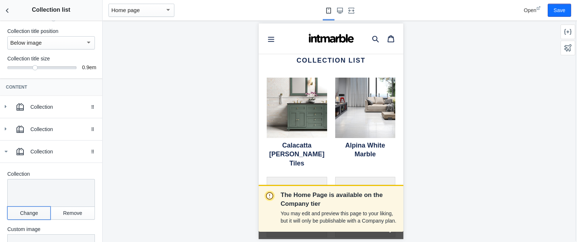
click at [31, 210] on button "Change" at bounding box center [28, 213] width 43 height 13
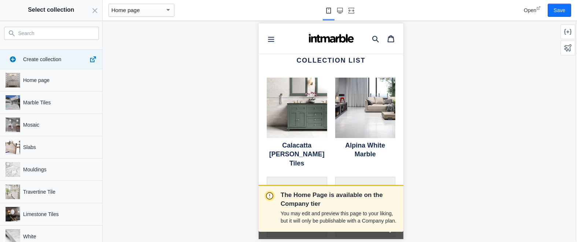
click at [55, 36] on input "Search" at bounding box center [55, 33] width 75 height 9
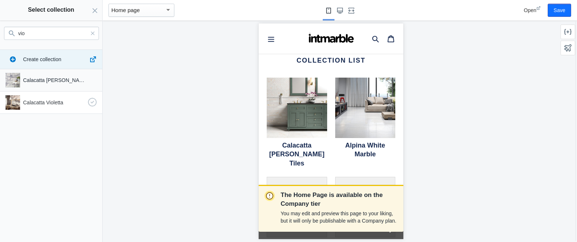
type input "vio"
click at [45, 103] on p "Calacatta Violetta" at bounding box center [54, 102] width 62 height 7
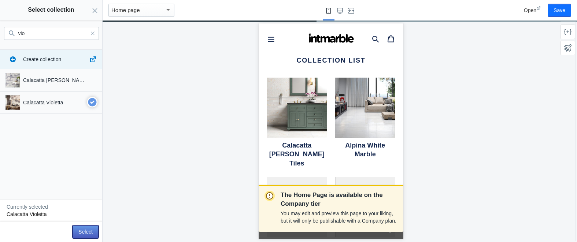
click at [85, 233] on button "Select" at bounding box center [85, 231] width 26 height 13
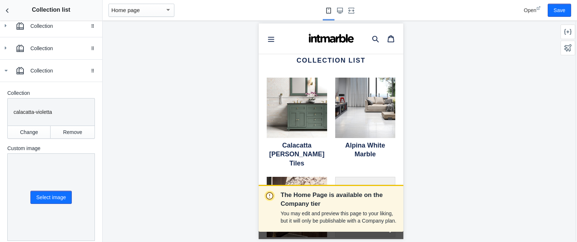
scroll to position [247, 0]
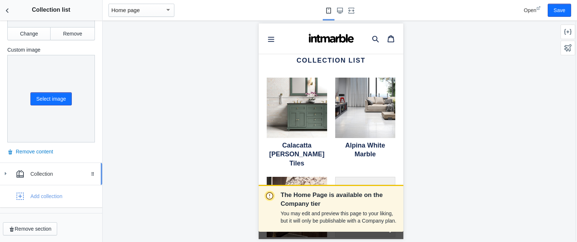
click at [6, 175] on icon at bounding box center [5, 173] width 7 height 7
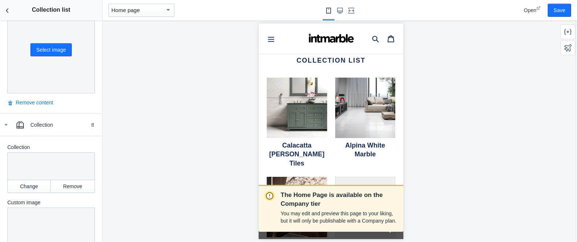
scroll to position [380, 0]
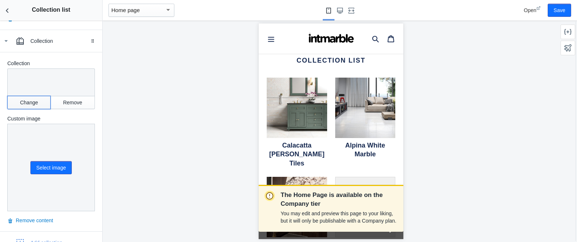
click at [29, 102] on button "Change" at bounding box center [28, 102] width 43 height 13
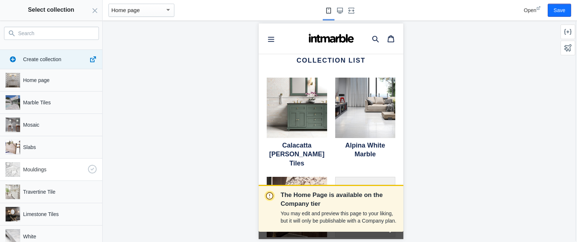
click at [36, 167] on p "Mouldings" at bounding box center [54, 169] width 62 height 7
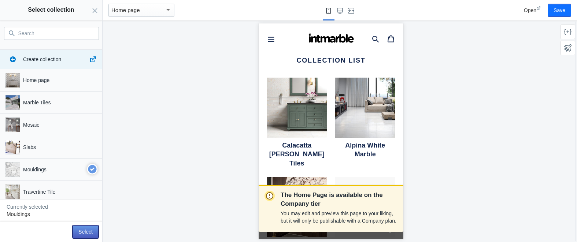
click at [85, 228] on button "Select" at bounding box center [85, 231] width 26 height 13
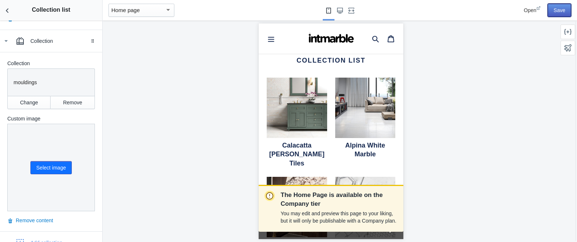
click at [556, 10] on button "Save" at bounding box center [558, 10] width 23 height 13
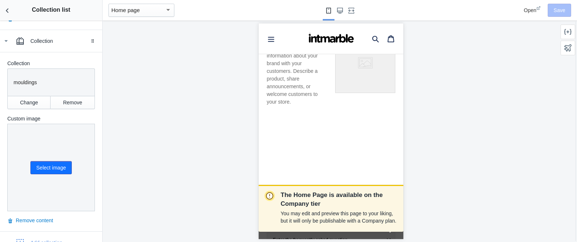
scroll to position [0, 0]
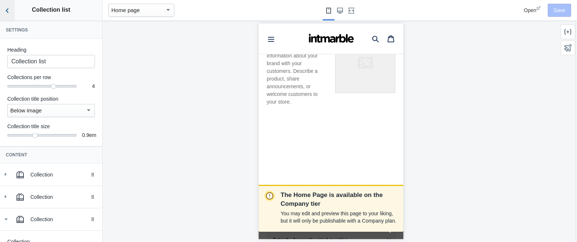
click at [8, 10] on icon "Back to sections" at bounding box center [7, 10] width 7 height 7
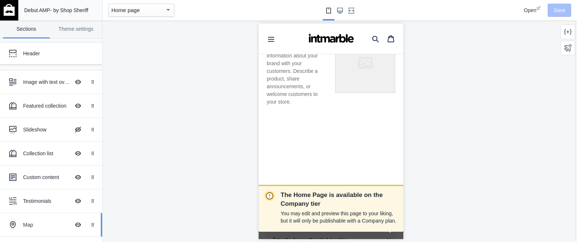
click at [27, 221] on div "Map Hide Image with text overlay" at bounding box center [45, 225] width 81 height 16
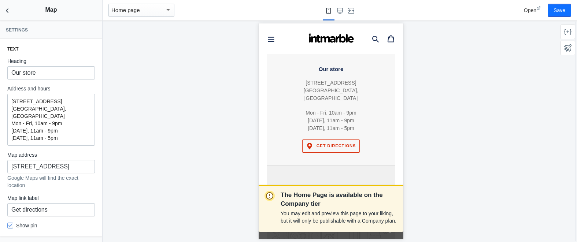
scroll to position [1183, 0]
drag, startPoint x: 47, startPoint y: 101, endPoint x: 12, endPoint y: 100, distance: 35.2
click at [12, 100] on p "123 Example St. Toronto, Canada" at bounding box center [50, 109] width 79 height 22
drag, startPoint x: 29, startPoint y: 109, endPoint x: 9, endPoint y: 107, distance: 19.9
click at [9, 107] on div "67 Newcastle Street. Toronto, Canada Mon - Fri, 10am - 9pm Saturday, 11am - 9pm…" at bounding box center [51, 120] width 88 height 52
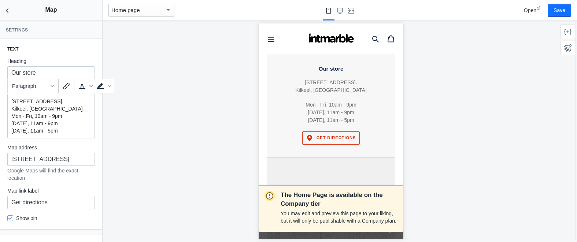
click at [49, 107] on p "67 Newcastle Street. Kilkeel, Canada" at bounding box center [50, 105] width 79 height 15
click at [41, 115] on p "Mon - Fri, 10am - 9pm Saturday, 11am - 9pm Sunday, 11am - 5pm" at bounding box center [50, 123] width 79 height 22
drag, startPoint x: 53, startPoint y: 115, endPoint x: 75, endPoint y: 128, distance: 24.8
click at [54, 116] on p "Mon - Fri, 9am - 9pm Saturday, 11am - 9pm Sunday, 11am - 5pm" at bounding box center [50, 123] width 79 height 22
click at [36, 123] on p "Mon - Fri, 9am - 4.30pm Saturday, 11am - 9pm Sunday, 11am - 5pm" at bounding box center [50, 123] width 79 height 22
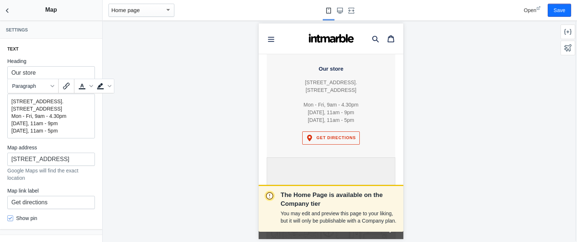
click at [60, 122] on p "Mon - Fri, 9am - 4.30pm Saturday, 11am - 9pm Sunday, 11am - 5pm" at bounding box center [50, 123] width 79 height 22
drag, startPoint x: 66, startPoint y: 120, endPoint x: 37, endPoint y: 122, distance: 29.3
click at [36, 122] on p "Mon - Fri, 9am - 4.30pm Saturday, 11am - 9pm Sunday, 11am - 5pm" at bounding box center [50, 123] width 79 height 22
drag, startPoint x: 59, startPoint y: 130, endPoint x: 32, endPoint y: 128, distance: 27.2
click at [32, 128] on p "Mon - Fri, 9am - 4.30pm Saturday, by appointment only Sunday, 11am - 5pm" at bounding box center [50, 123] width 79 height 22
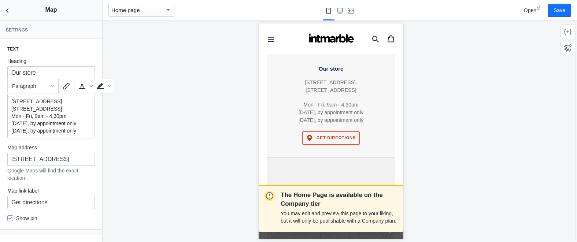
drag, startPoint x: 86, startPoint y: 131, endPoint x: 49, endPoint y: 131, distance: 36.6
click at [49, 131] on p "Mon - Fri, 9am - 4.30pm Saturday, by appointment only Sunday, by appointment on…" at bounding box center [50, 123] width 79 height 22
click at [64, 132] on p "Mon - Fri, 9am - 4.30pm Saturday, by appointment only Sunday, 11am - 5pm" at bounding box center [50, 123] width 79 height 22
drag, startPoint x: 66, startPoint y: 132, endPoint x: 34, endPoint y: 132, distance: 31.5
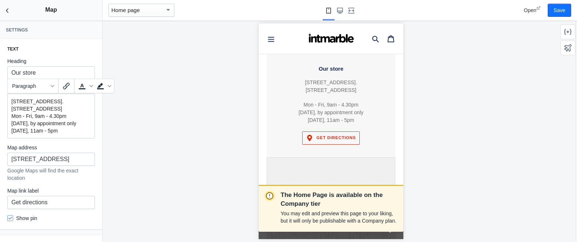
click at [31, 131] on p "Mon - Fri, 9am - 4.30pm Saturday, by appointment only Sunday, 11am - 5pm" at bounding box center [50, 123] width 79 height 22
click at [88, 161] on input "301 Front St W, Toronto" at bounding box center [51, 159] width 88 height 13
drag, startPoint x: 49, startPoint y: 159, endPoint x: 3, endPoint y: 158, distance: 46.1
click at [3, 158] on div "Text Heading Our store Address and hours 67 Newcastle Street. Kilkeel, Co Down,…" at bounding box center [51, 134] width 102 height 190
drag, startPoint x: 93, startPoint y: 161, endPoint x: 68, endPoint y: 160, distance: 25.3
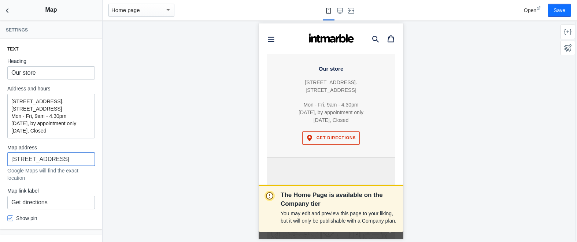
click at [68, 160] on input "67 Newcastle Street, Toronto" at bounding box center [51, 159] width 88 height 13
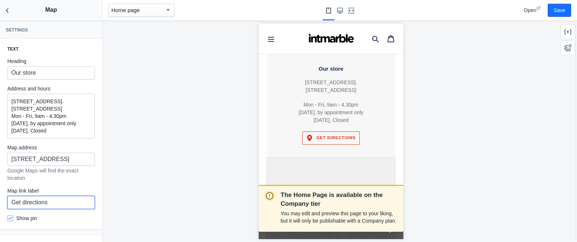
click at [64, 204] on input "Get directions" at bounding box center [51, 202] width 88 height 13
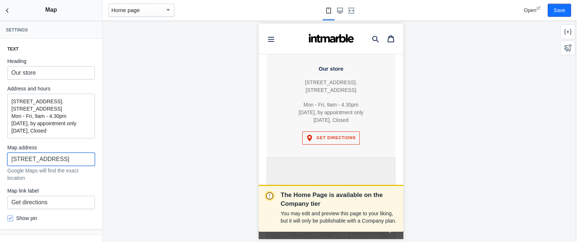
click at [64, 162] on input "67 Newcastle Street, Kilkeel" at bounding box center [51, 159] width 88 height 13
click at [64, 161] on input "67 Newcastle Street, Kilkeel" at bounding box center [51, 159] width 88 height 13
paste input "International Marble, 67 Newcastle St, Kilkeel, Newry BT34 4AQ"
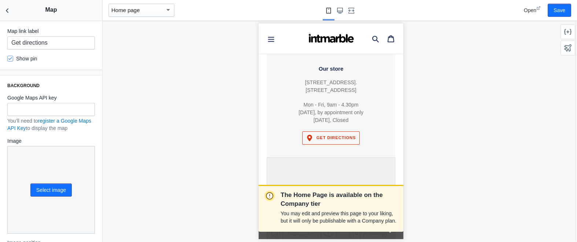
scroll to position [221, 0]
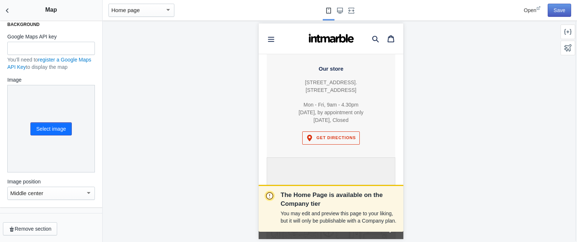
type input "International Marble, 67 Newcastle St, Kilkeel, Newry BT34 4AQ"
click at [559, 11] on button "Save" at bounding box center [558, 10] width 23 height 13
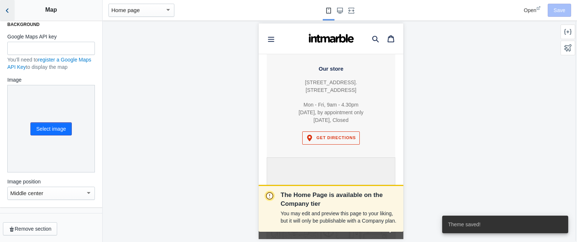
click at [7, 11] on icon "Back to sections" at bounding box center [7, 10] width 7 height 7
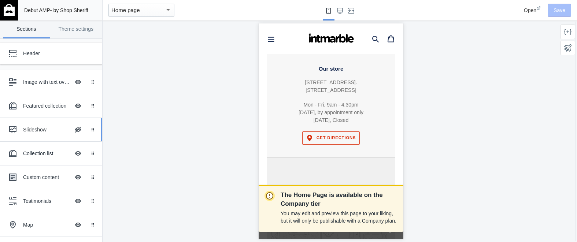
click at [41, 132] on div "Slideshow" at bounding box center [46, 129] width 47 height 7
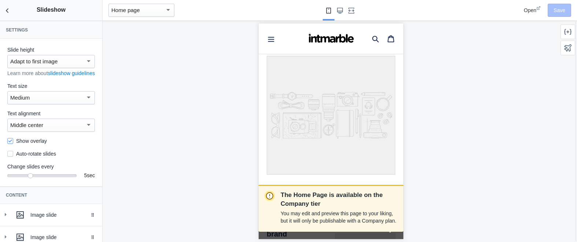
scroll to position [1320, 0]
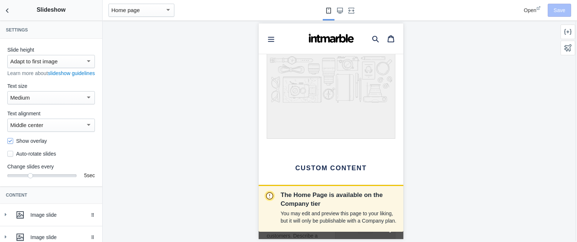
click at [321, 76] on icon at bounding box center [331, 79] width 129 height 119
click at [7, 10] on use "Back to sections" at bounding box center [7, 10] width 3 height 4
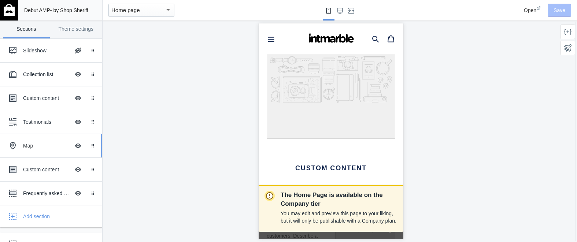
scroll to position [96, 0]
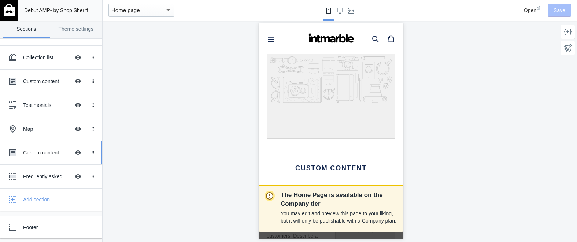
click at [45, 156] on div "Custom content" at bounding box center [46, 152] width 47 height 7
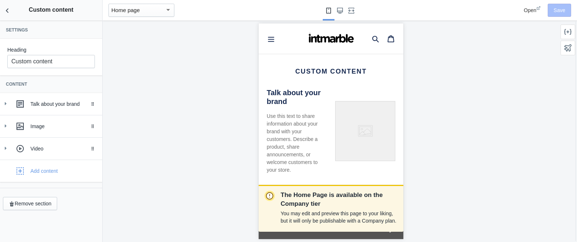
scroll to position [1418, 0]
click at [6, 12] on icon "Back to sections" at bounding box center [7, 10] width 7 height 7
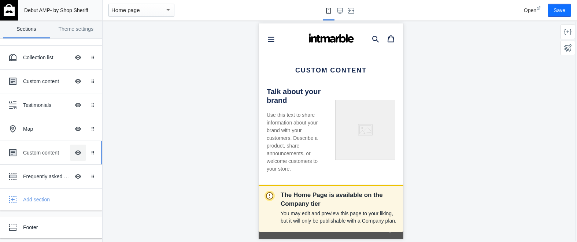
click at [78, 151] on button "Hide Image with text overlay" at bounding box center [78, 153] width 16 height 16
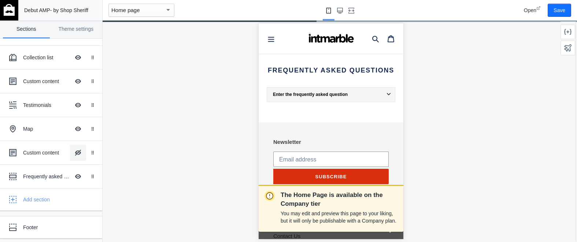
scroll to position [1206, 0]
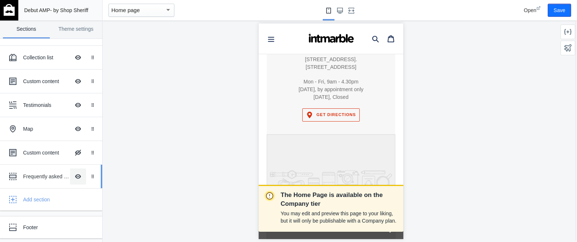
click at [78, 176] on button "Hide Image with text overlay" at bounding box center [78, 176] width 16 height 16
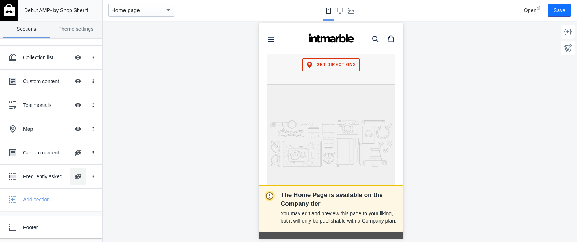
scroll to position [1229, 0]
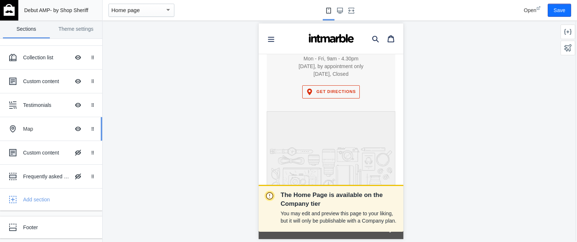
click at [28, 126] on div "Map" at bounding box center [46, 128] width 47 height 7
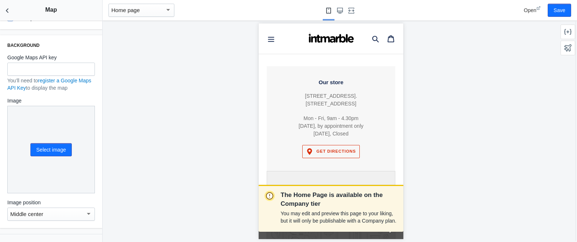
scroll to position [221, 0]
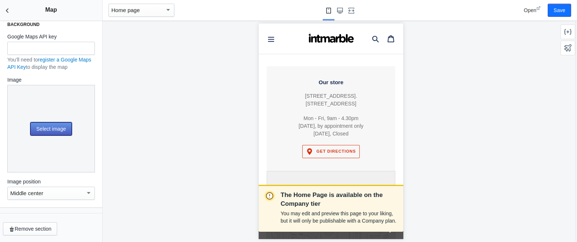
click at [52, 131] on button "Select image" at bounding box center [50, 128] width 41 height 13
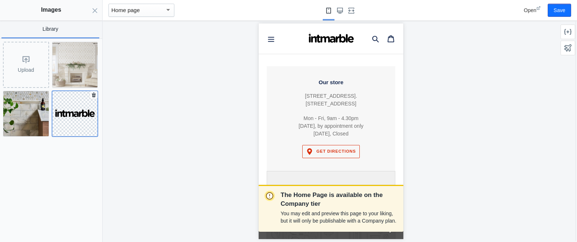
click at [57, 113] on img at bounding box center [74, 113] width 45 height 17
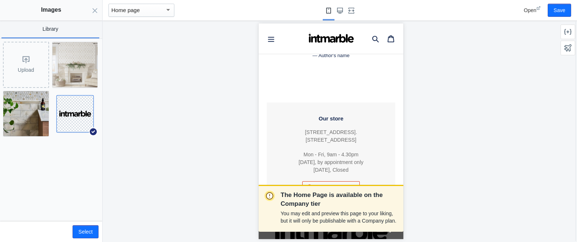
scroll to position [1132, 0]
click at [17, 72] on div "Upload" at bounding box center [26, 64] width 45 height 45
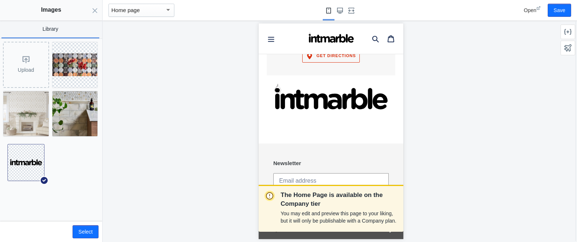
scroll to position [1271, 0]
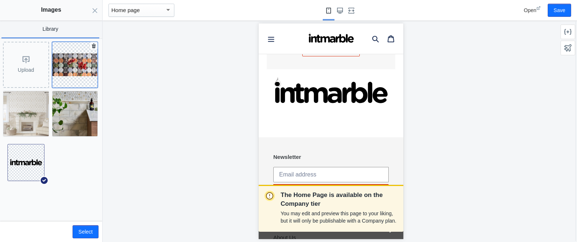
click at [75, 58] on img at bounding box center [74, 64] width 45 height 23
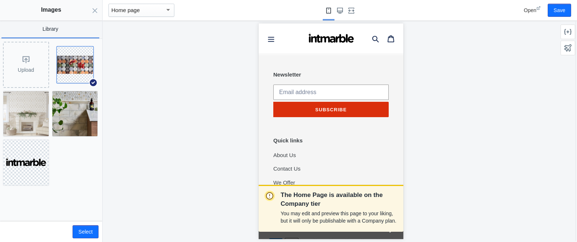
scroll to position [1370, 0]
click at [83, 233] on button "Select" at bounding box center [85, 231] width 26 height 13
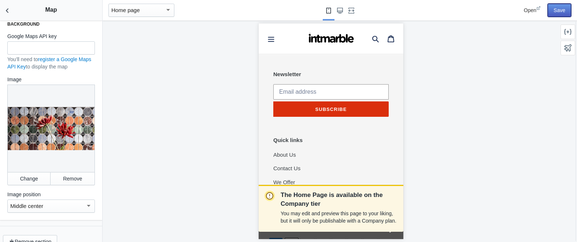
click at [559, 10] on button "Save" at bounding box center [558, 10] width 23 height 13
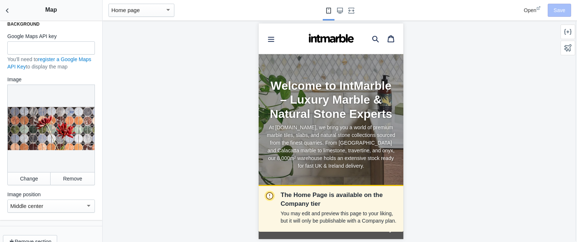
scroll to position [0, 0]
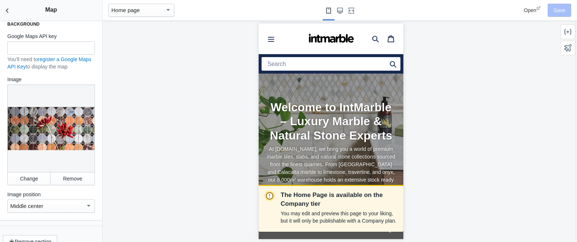
click at [337, 66] on input "Search" at bounding box center [330, 64] width 139 height 14
drag, startPoint x: 398, startPoint y: 36, endPoint x: 400, endPoint y: 42, distance: 6.1
click at [398, 36] on icon "Search" at bounding box center [396, 37] width 6 height 6
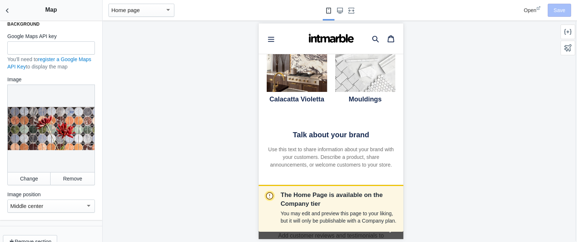
scroll to position [927, 0]
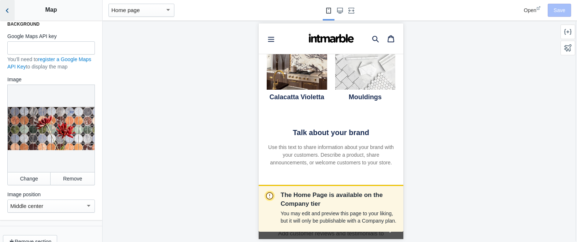
click at [6, 10] on use "Back to sections" at bounding box center [7, 10] width 3 height 4
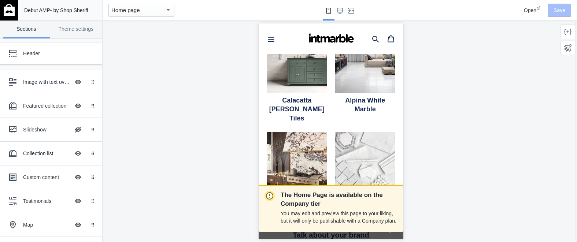
scroll to position [856, 0]
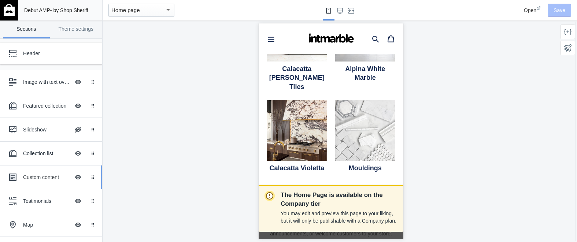
click at [37, 179] on div "Custom content" at bounding box center [46, 177] width 47 height 7
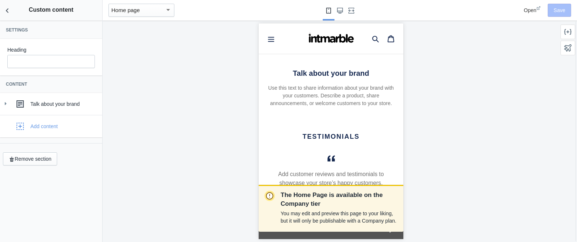
scroll to position [989, 0]
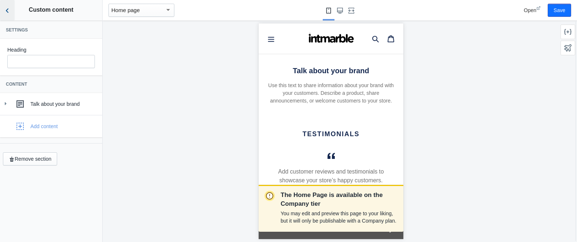
click at [8, 9] on use "Back to sections" at bounding box center [7, 10] width 3 height 4
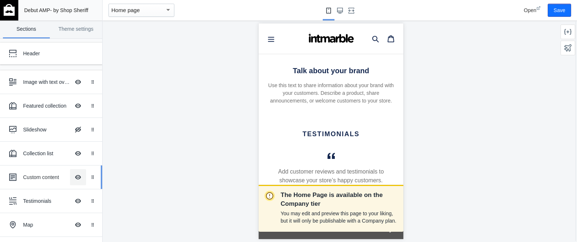
click at [79, 177] on button "Hide Image with text overlay" at bounding box center [78, 177] width 16 height 16
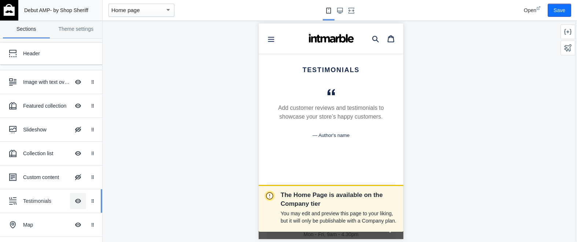
click at [77, 201] on button "Hide Image with text overlay" at bounding box center [78, 201] width 16 height 16
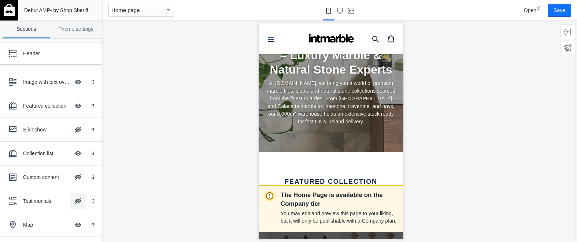
scroll to position [0, 0]
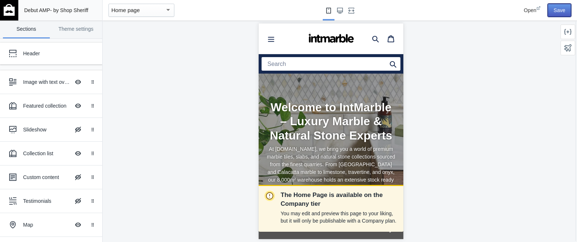
click at [560, 12] on button "Save" at bounding box center [558, 10] width 23 height 13
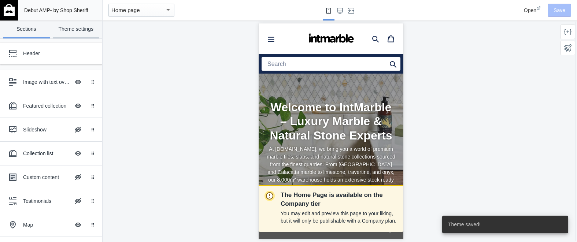
click at [74, 29] on link "Theme settings" at bounding box center [76, 30] width 47 height 18
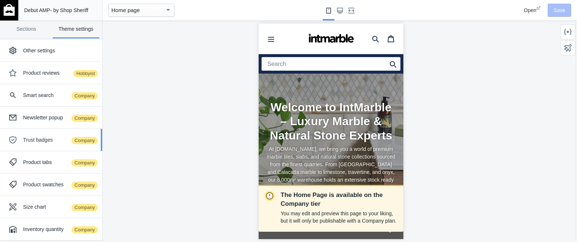
scroll to position [139, 0]
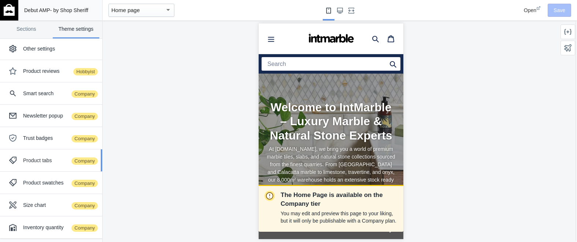
click at [37, 160] on div "Product tabs Company" at bounding box center [60, 160] width 74 height 7
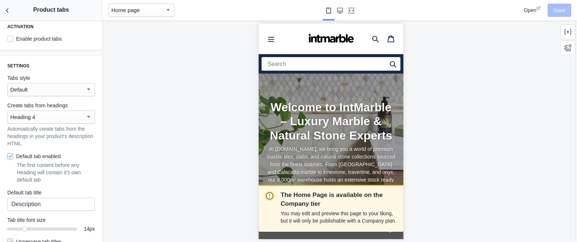
scroll to position [0, 0]
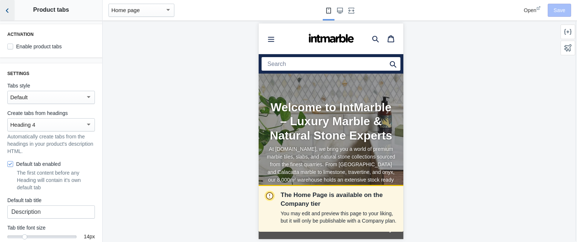
click at [8, 10] on icon "Back to sections" at bounding box center [7, 10] width 7 height 7
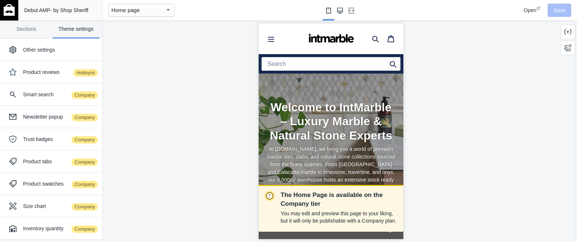
click at [341, 11] on icon "Large screen" at bounding box center [340, 11] width 6 height 6
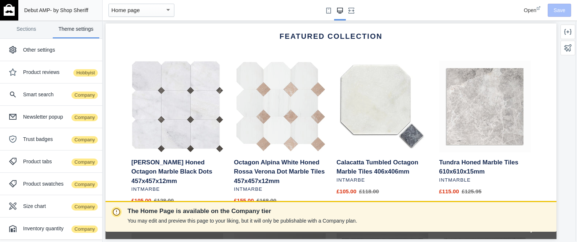
scroll to position [293, 0]
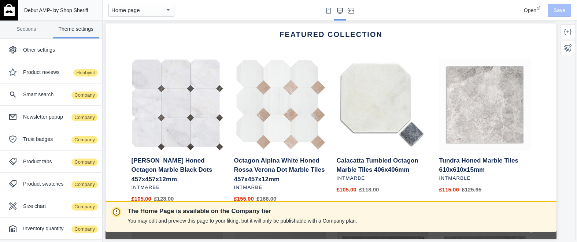
click at [286, 126] on link "Octagon Alpina White Honed Rossa Verona Dot Marble Tiles 457x457x12mm" at bounding box center [280, 139] width 92 height 160
click at [235, 119] on link "Octagon Alpina White Honed Rossa Verona Dot Marble Tiles 457x457x12mm" at bounding box center [280, 139] width 92 height 160
click at [21, 33] on link "Sections" at bounding box center [26, 30] width 47 height 18
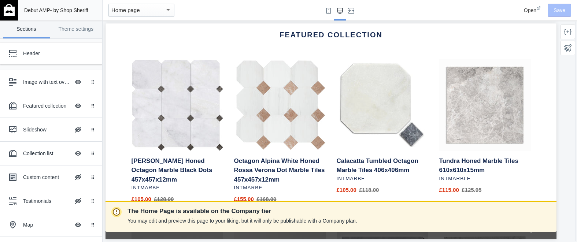
click at [142, 11] on div "Home page" at bounding box center [137, 10] width 53 height 9
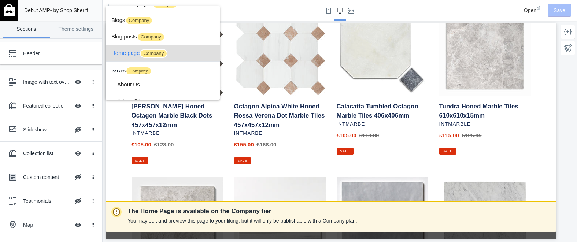
scroll to position [348, 0]
click at [313, 166] on div at bounding box center [288, 121] width 577 height 242
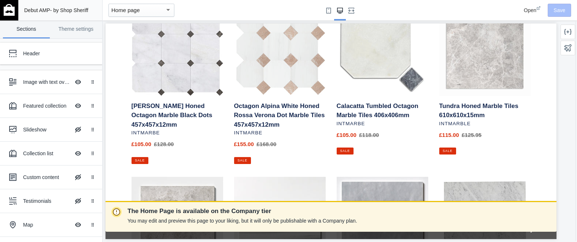
click at [283, 57] on link "Octagon Alpina White Honed Rossa Verona Dot Marble Tiles 457x457x12mm" at bounding box center [280, 84] width 92 height 160
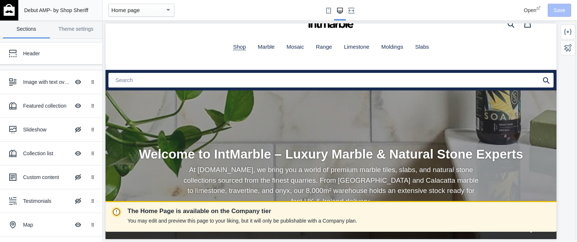
scroll to position [0, 0]
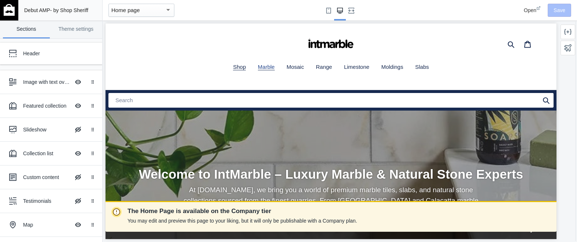
click at [263, 67] on span "Marble" at bounding box center [266, 67] width 17 height 7
click at [9, 11] on img at bounding box center [9, 10] width 11 height 12
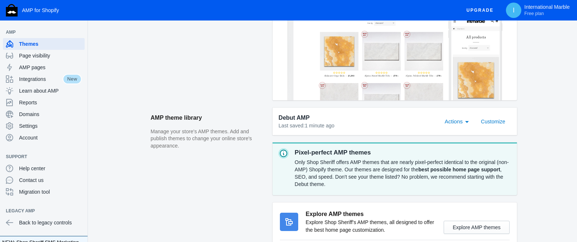
scroll to position [234, 0]
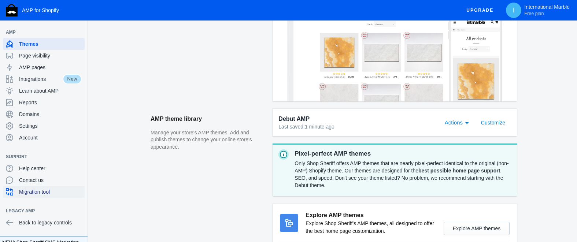
click at [31, 190] on span "Migration tool" at bounding box center [50, 191] width 63 height 7
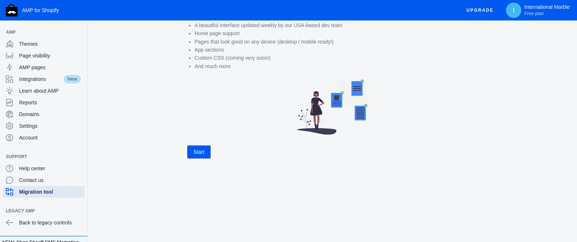
scroll to position [98, 0]
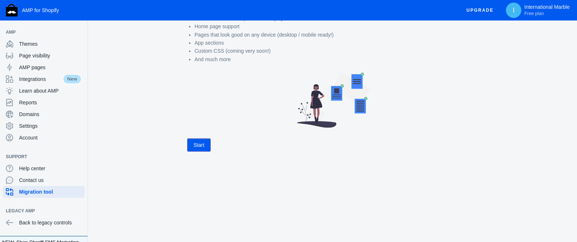
click at [199, 149] on button "Start" at bounding box center [198, 144] width 23 height 13
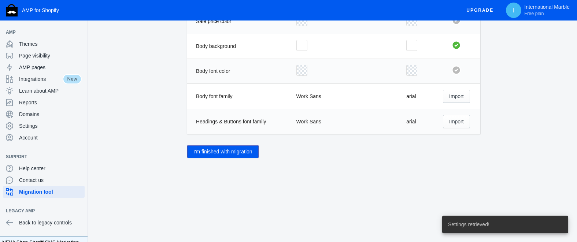
scroll to position [410, 0]
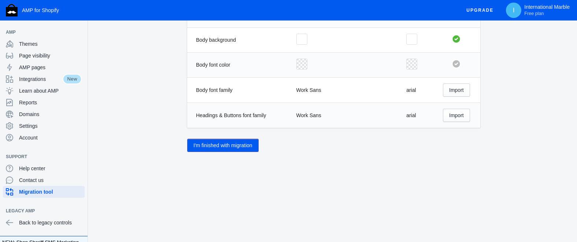
click at [230, 145] on button "I'm finished with migration" at bounding box center [222, 145] width 71 height 13
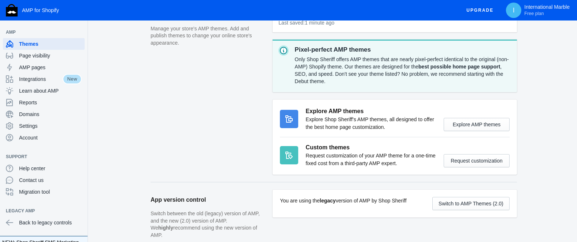
scroll to position [367, 0]
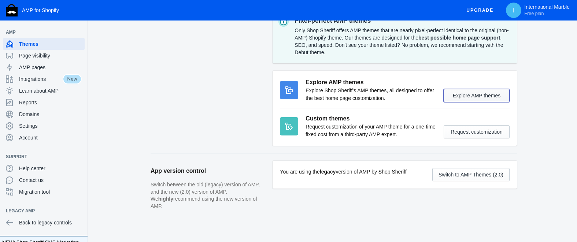
click at [481, 101] on button "Explore AMP themes" at bounding box center [476, 95] width 66 height 13
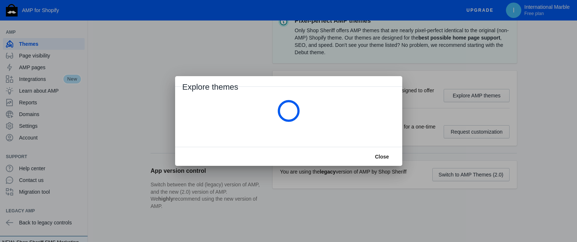
scroll to position [0, 0]
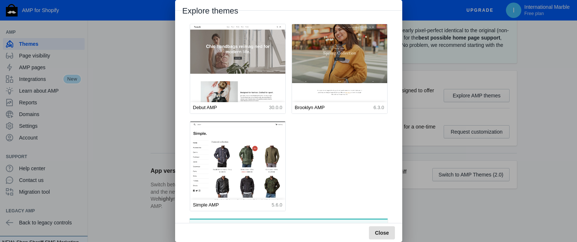
click at [386, 234] on span "Close" at bounding box center [382, 233] width 14 height 6
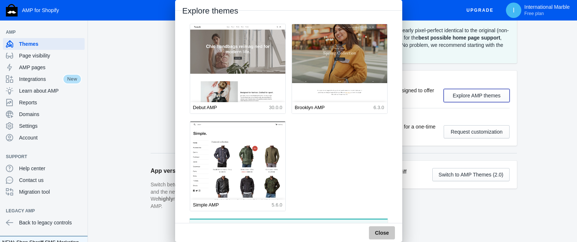
scroll to position [367, 0]
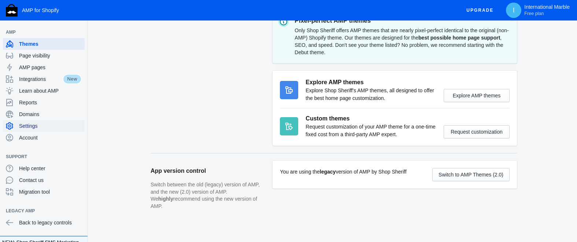
click at [34, 126] on span "Settings" at bounding box center [50, 125] width 63 height 7
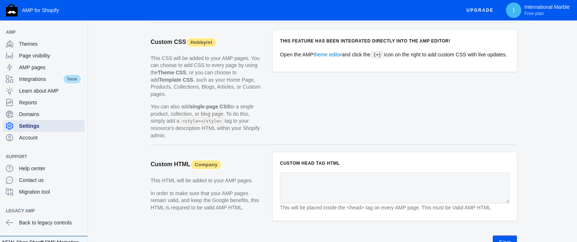
scroll to position [737, 0]
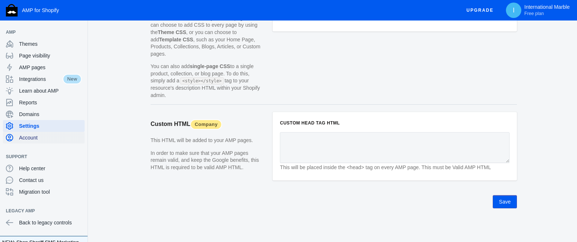
click at [22, 135] on span "Account" at bounding box center [50, 137] width 63 height 7
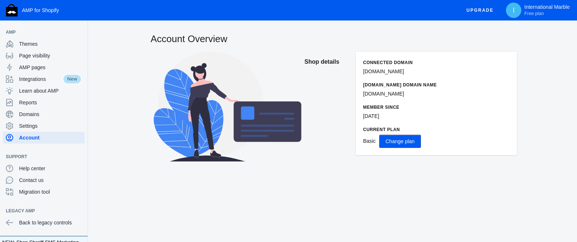
click at [401, 143] on span "Change plan" at bounding box center [399, 141] width 29 height 6
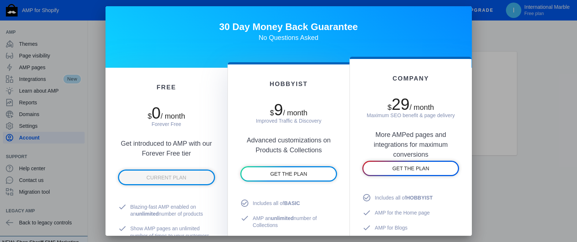
click at [544, 121] on div at bounding box center [288, 121] width 577 height 242
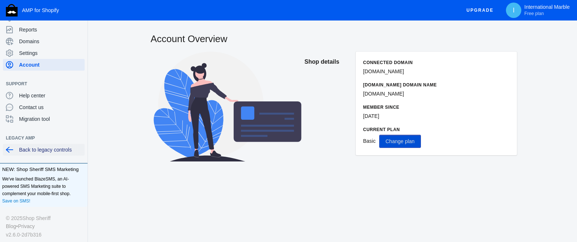
scroll to position [75, 0]
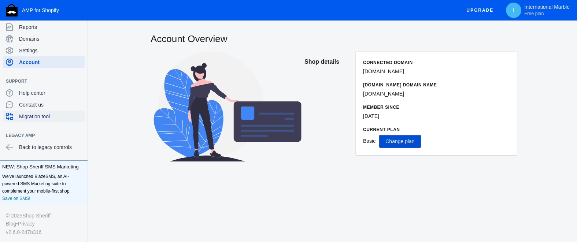
click at [32, 118] on span "Migration tool" at bounding box center [50, 116] width 63 height 7
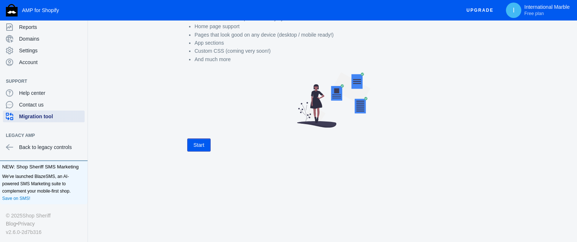
scroll to position [78, 0]
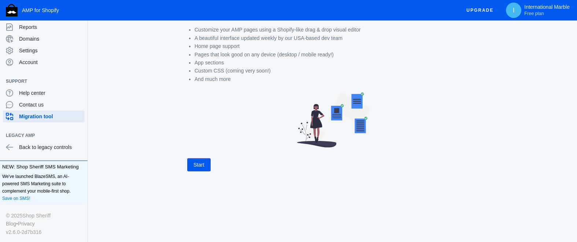
click at [202, 160] on button "Start" at bounding box center [198, 164] width 23 height 13
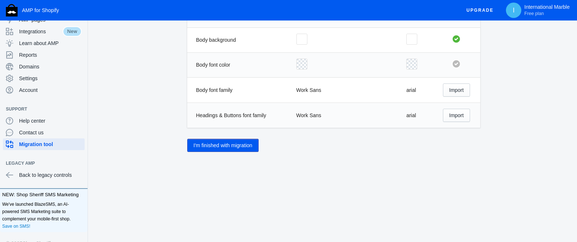
scroll to position [47, 0]
click at [29, 79] on span "Settings" at bounding box center [50, 79] width 63 height 7
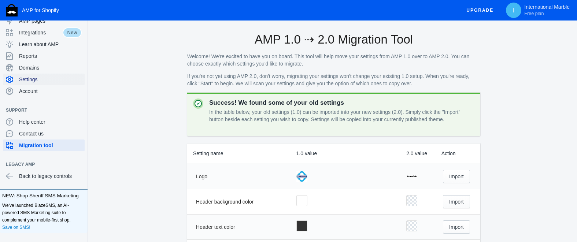
scroll to position [46, 0]
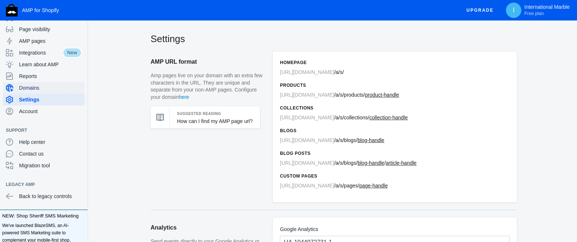
click at [33, 87] on span "Domains" at bounding box center [50, 87] width 63 height 7
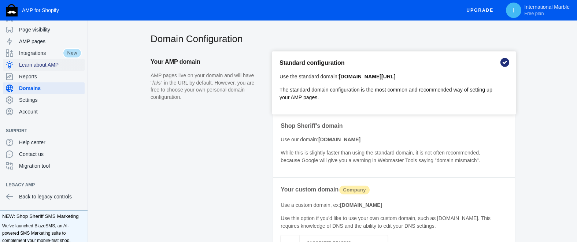
click at [53, 65] on span "Learn about AMP" at bounding box center [50, 64] width 63 height 7
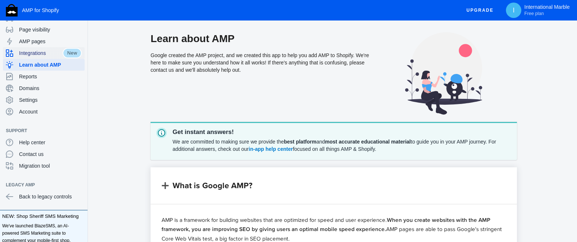
click at [31, 51] on span "Integrations" at bounding box center [41, 52] width 44 height 7
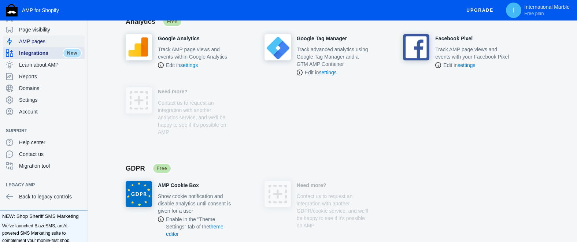
scroll to position [188, 0]
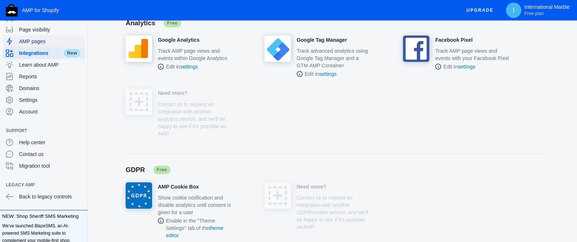
click at [37, 42] on span "AMP pages" at bounding box center [50, 41] width 63 height 7
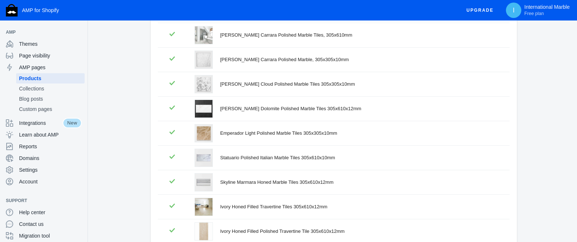
scroll to position [190, 0]
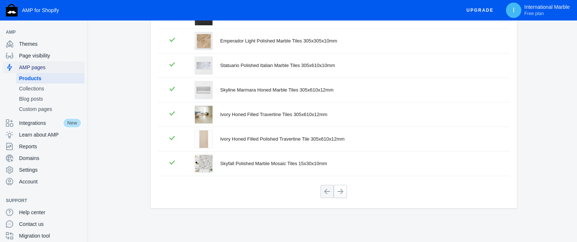
click at [42, 67] on span "AMP pages" at bounding box center [50, 67] width 63 height 7
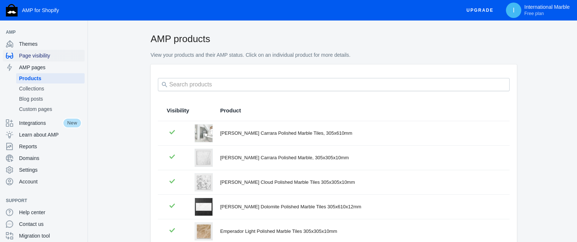
click at [44, 56] on span "Page visibility" at bounding box center [50, 55] width 63 height 7
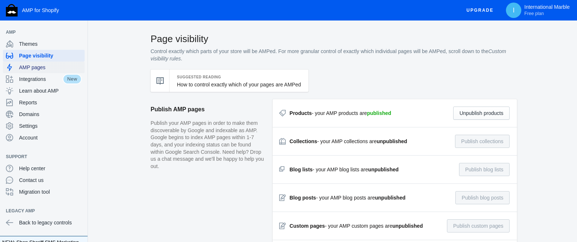
click at [30, 67] on span "AMP pages" at bounding box center [50, 67] width 63 height 7
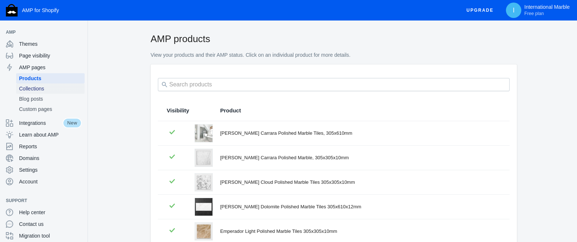
click at [32, 90] on span "Collections" at bounding box center [50, 88] width 63 height 7
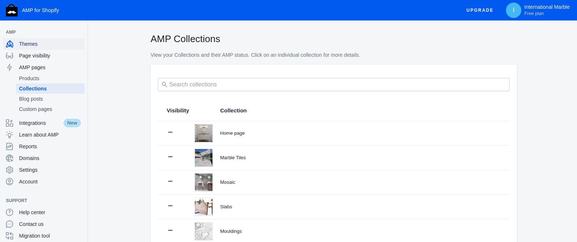
click at [31, 44] on span "Themes" at bounding box center [50, 43] width 63 height 7
